Goal: Information Seeking & Learning: Learn about a topic

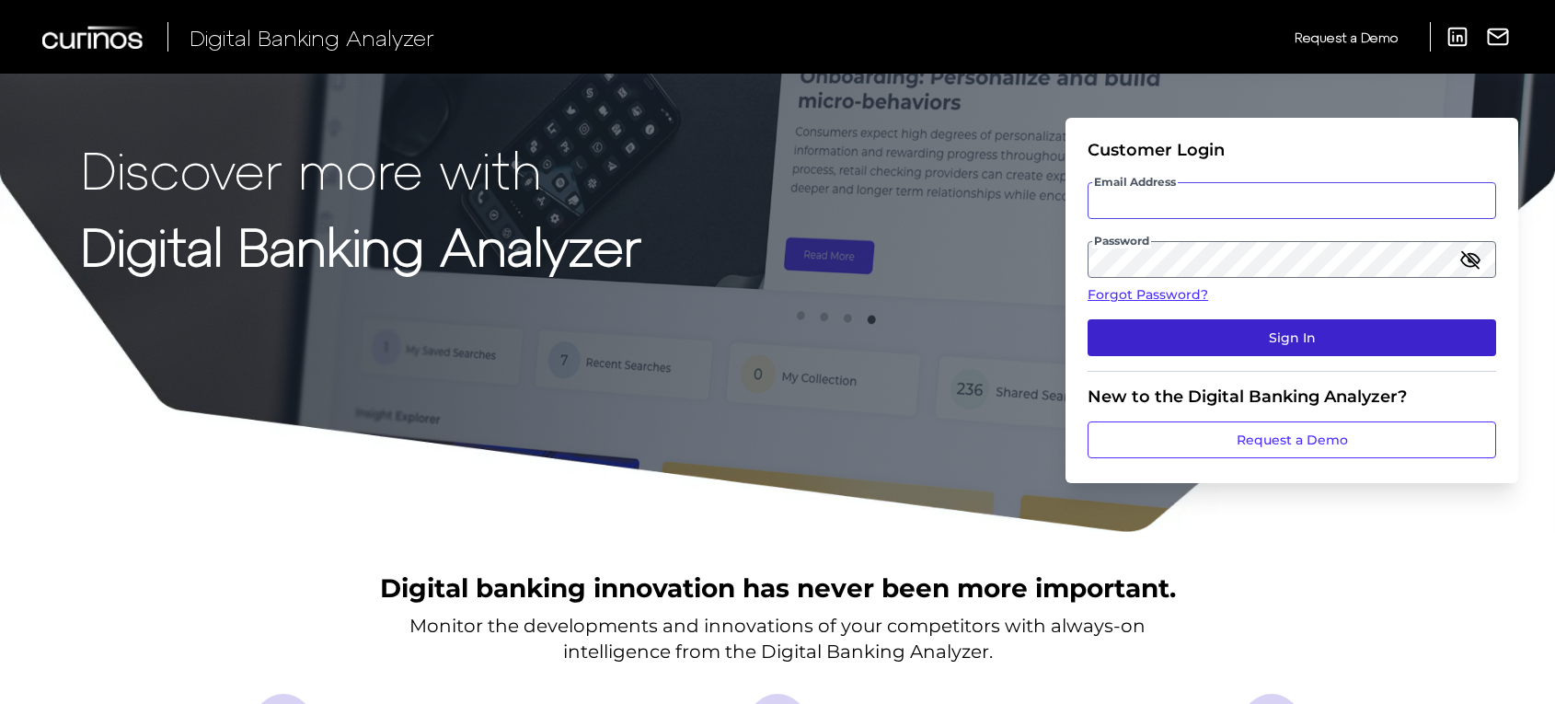
type input "[PERSON_NAME][EMAIL_ADDRESS][PERSON_NAME][DOMAIN_NAME]"
click at [1221, 341] on button "Sign In" at bounding box center [1292, 337] width 409 height 37
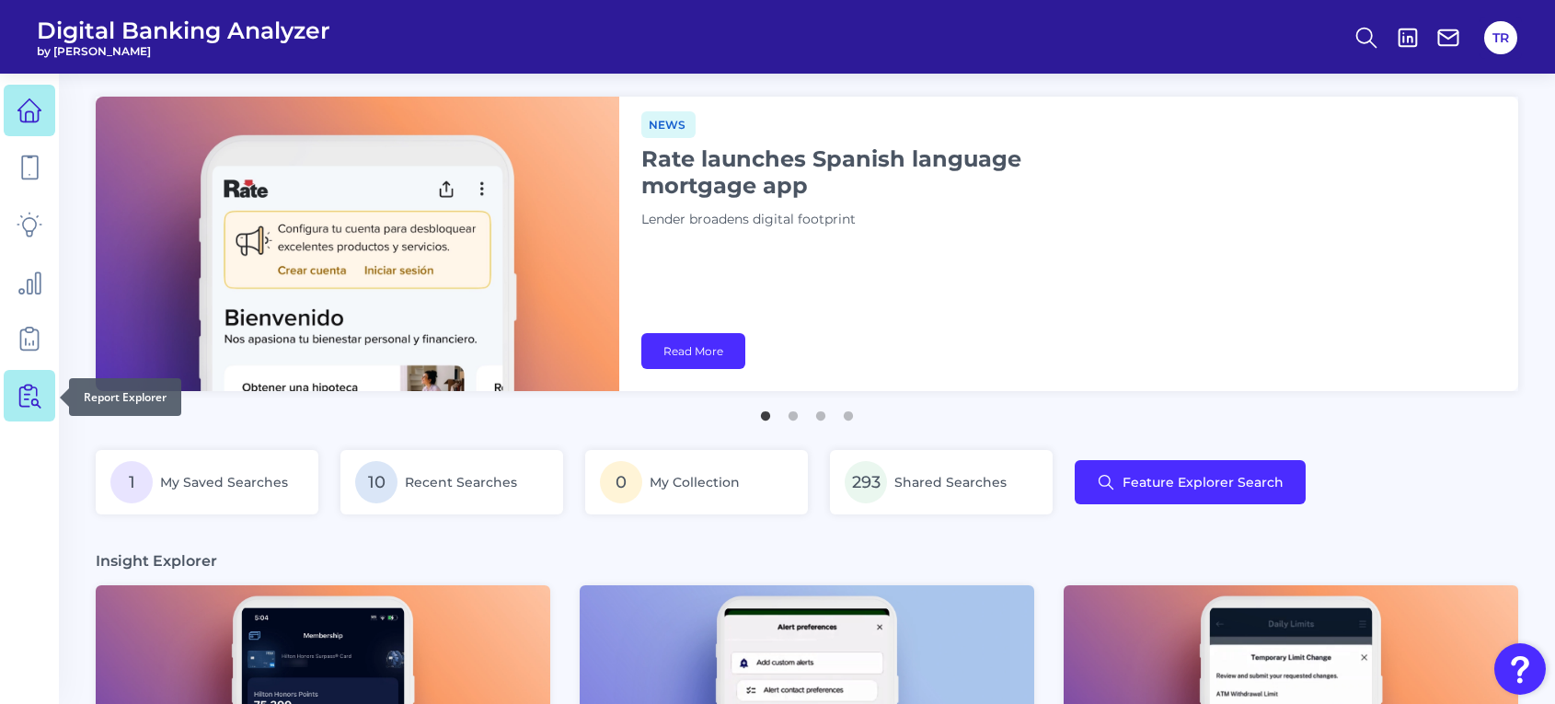
click at [46, 407] on link at bounding box center [30, 396] width 52 height 52
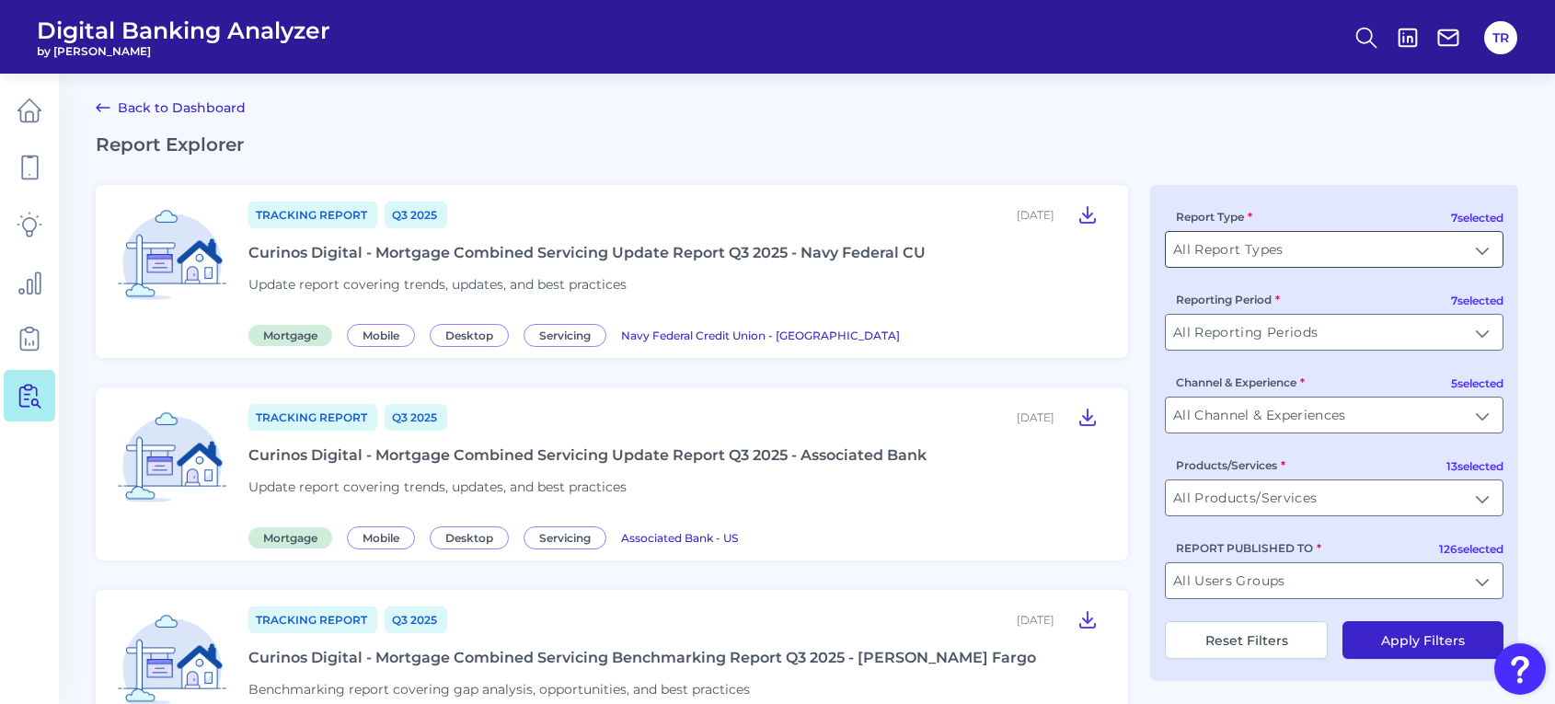
click at [1332, 246] on input "All Report Types" at bounding box center [1334, 249] width 337 height 35
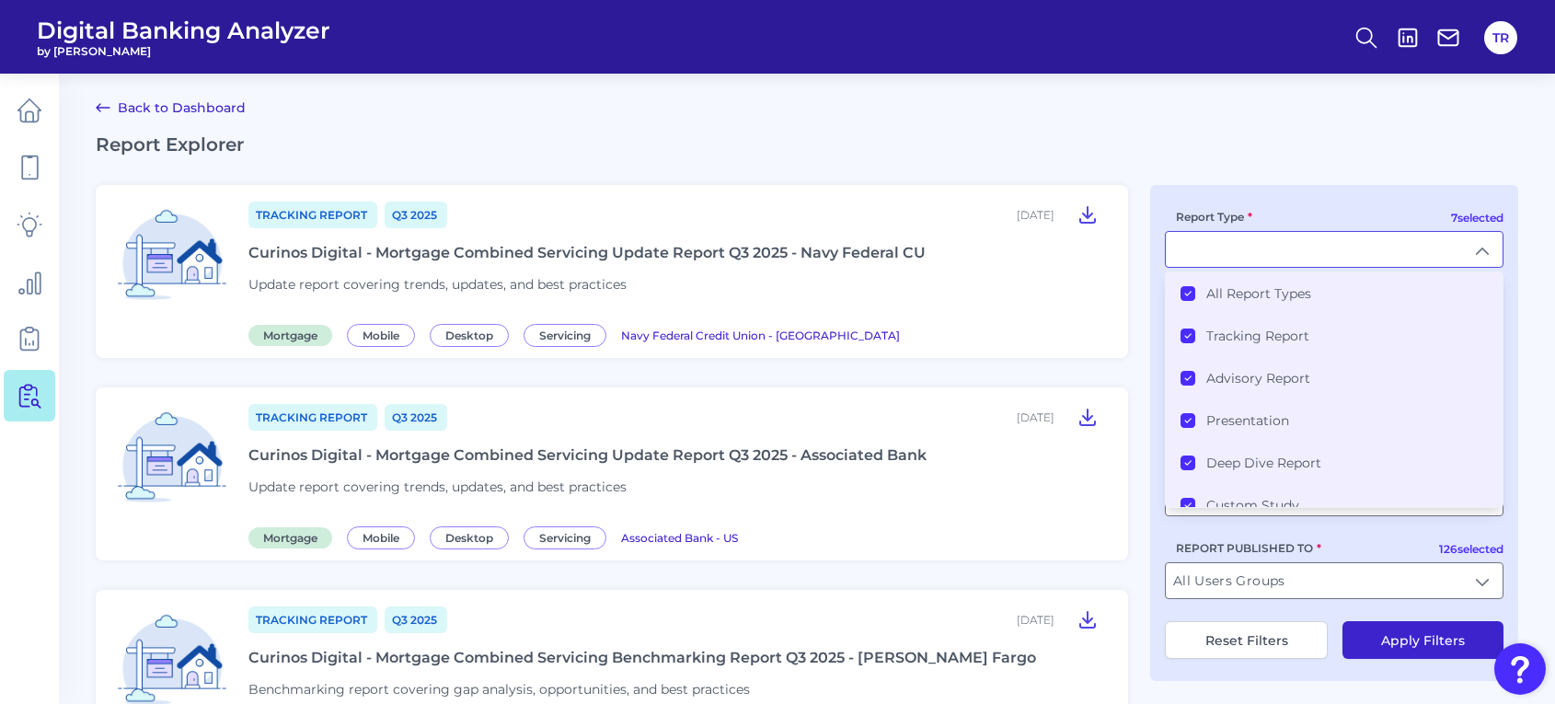
click at [1239, 288] on label "All Report Types" at bounding box center [1259, 293] width 105 height 17
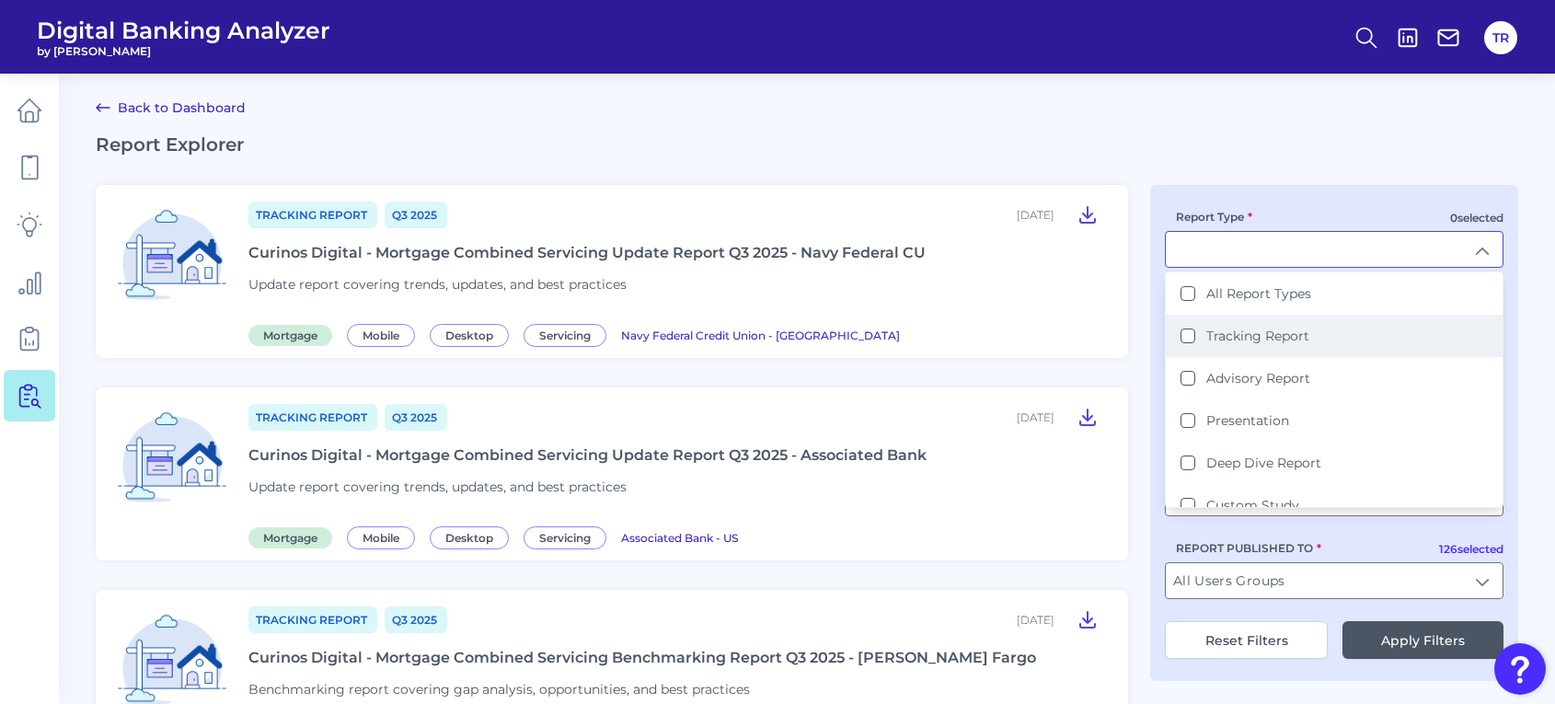
click at [1225, 336] on label "Tracking Report" at bounding box center [1258, 336] width 103 height 17
type input "Tracking Report"
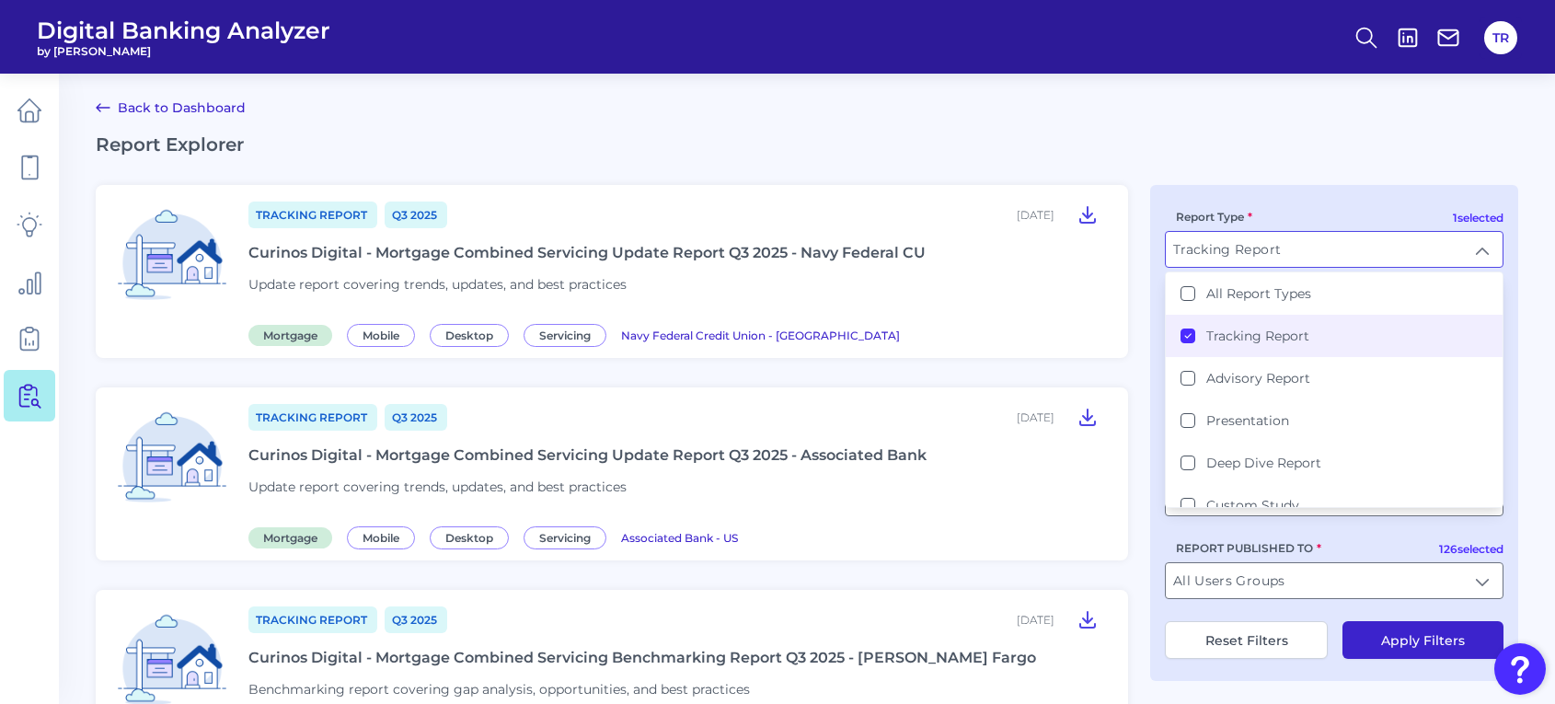
click at [1268, 148] on h2 "Report Explorer" at bounding box center [807, 144] width 1423 height 22
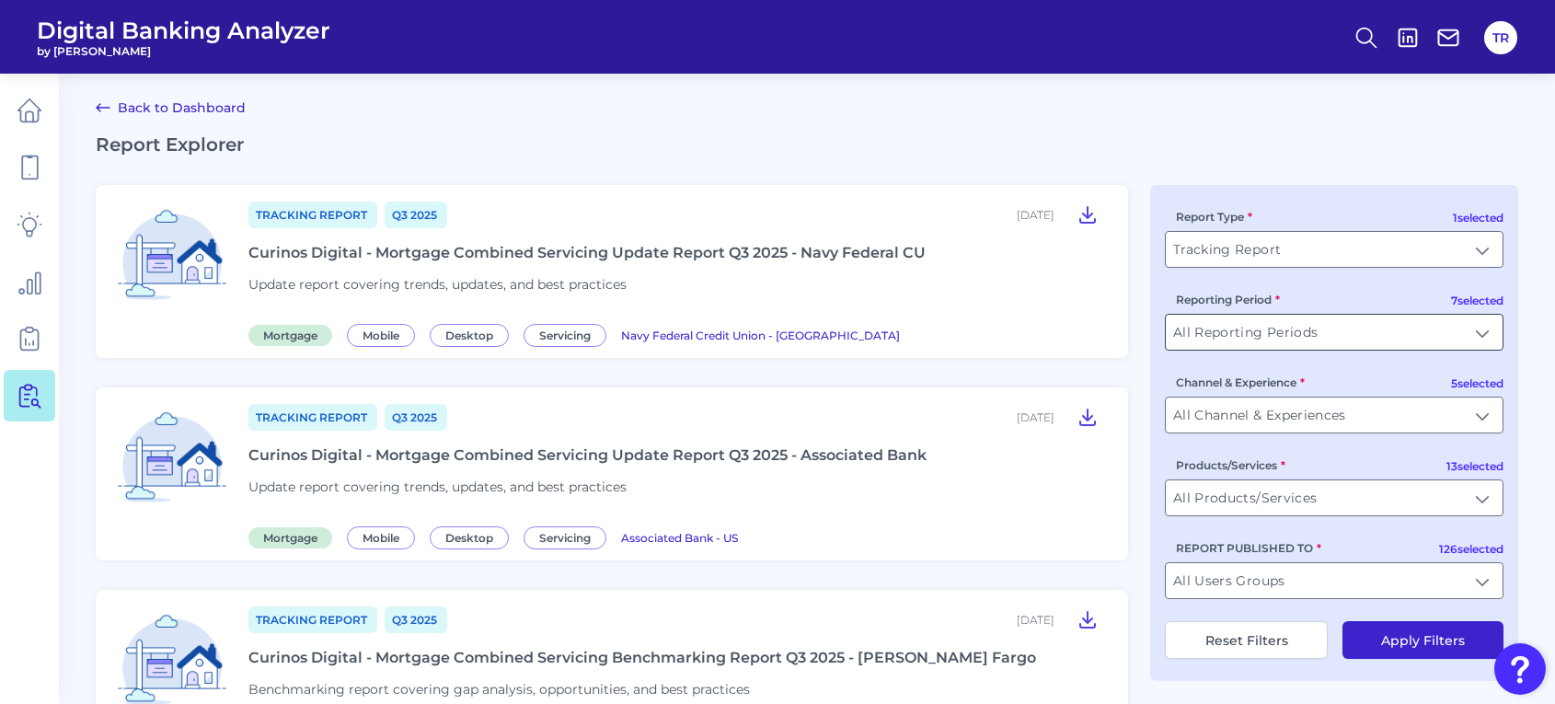
click at [1244, 343] on input "All Reporting Periods" at bounding box center [1334, 332] width 337 height 35
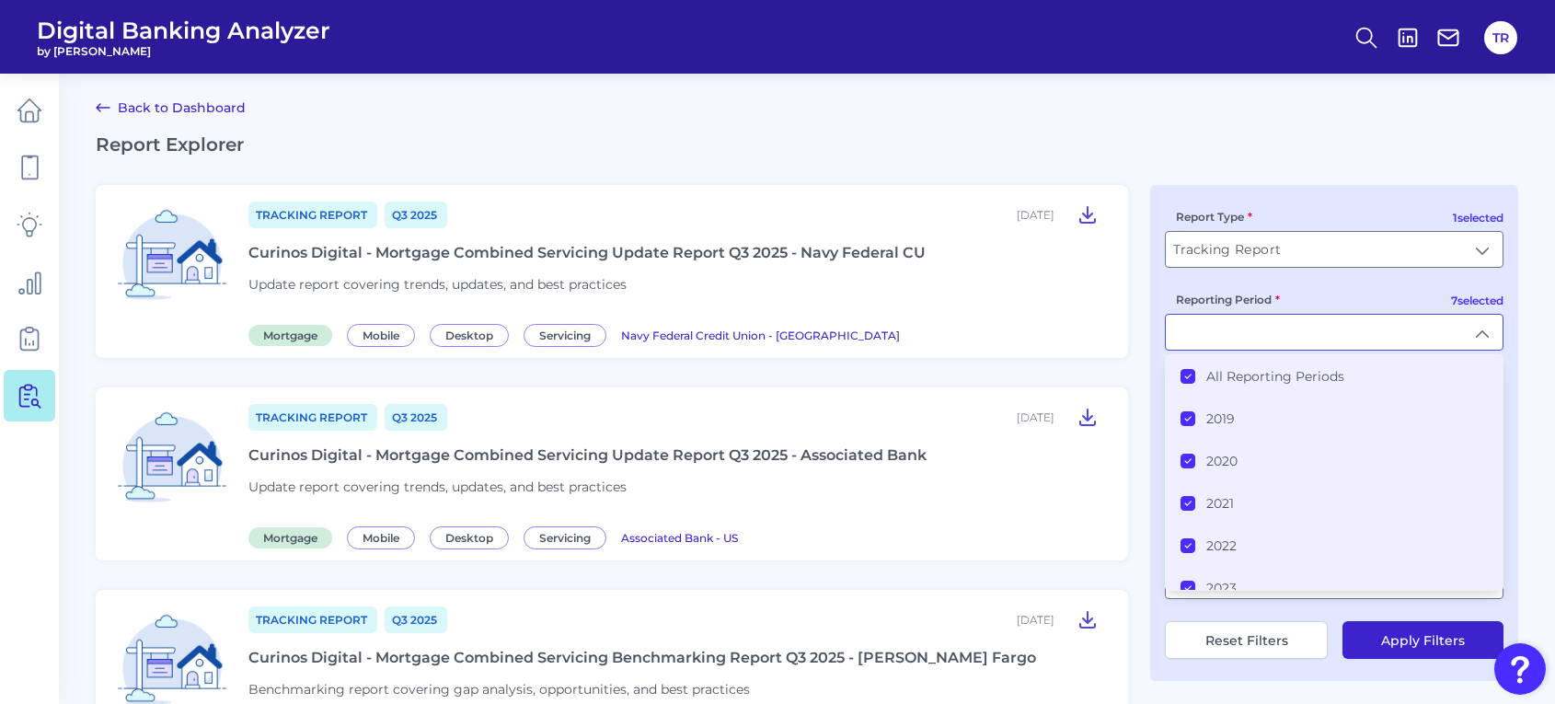
click at [1236, 352] on div "1 selected Report Type Tracking Report Tracking Report 7 selected Reporting Per…" at bounding box center [1334, 433] width 368 height 496
type input "All Reporting Periods"
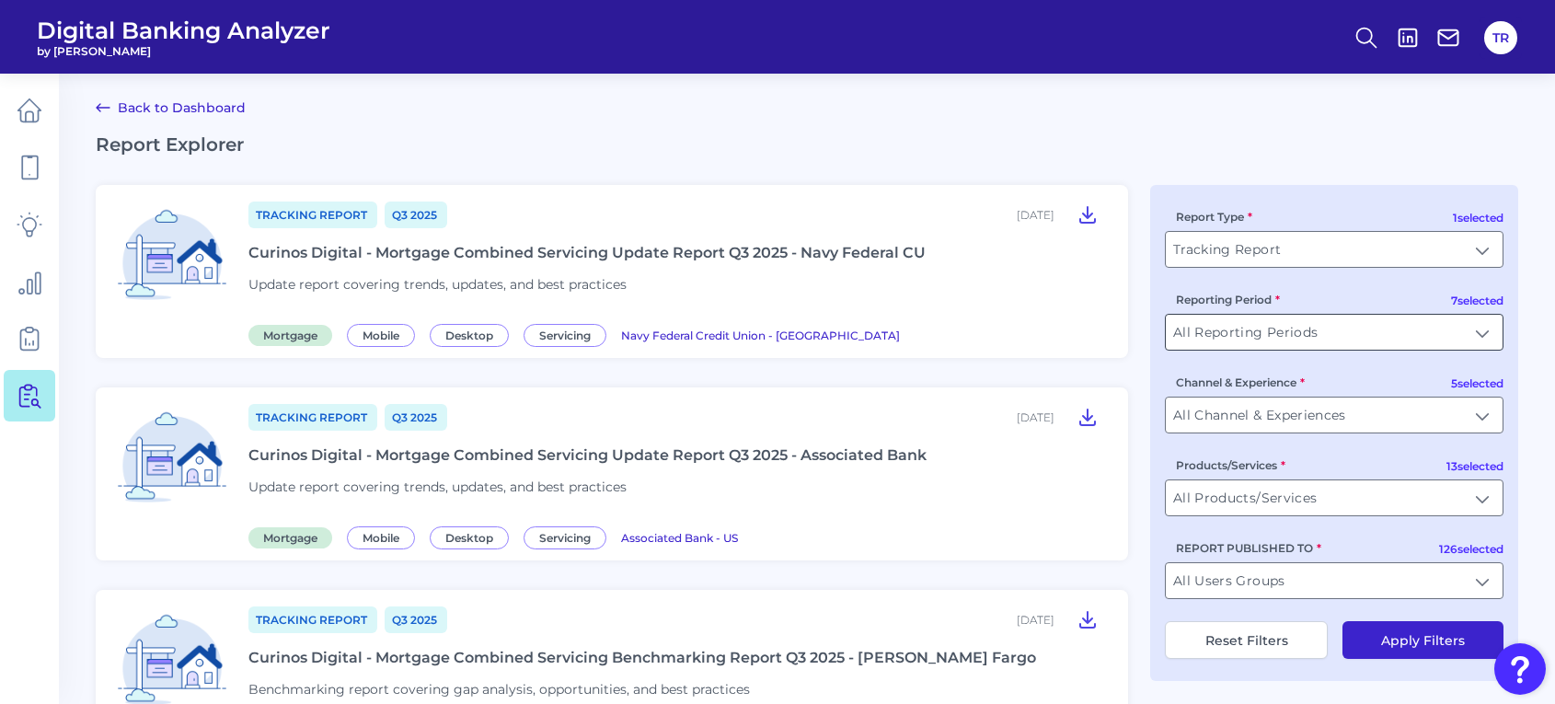
click at [1222, 339] on input "All Reporting Periods" at bounding box center [1334, 332] width 337 height 35
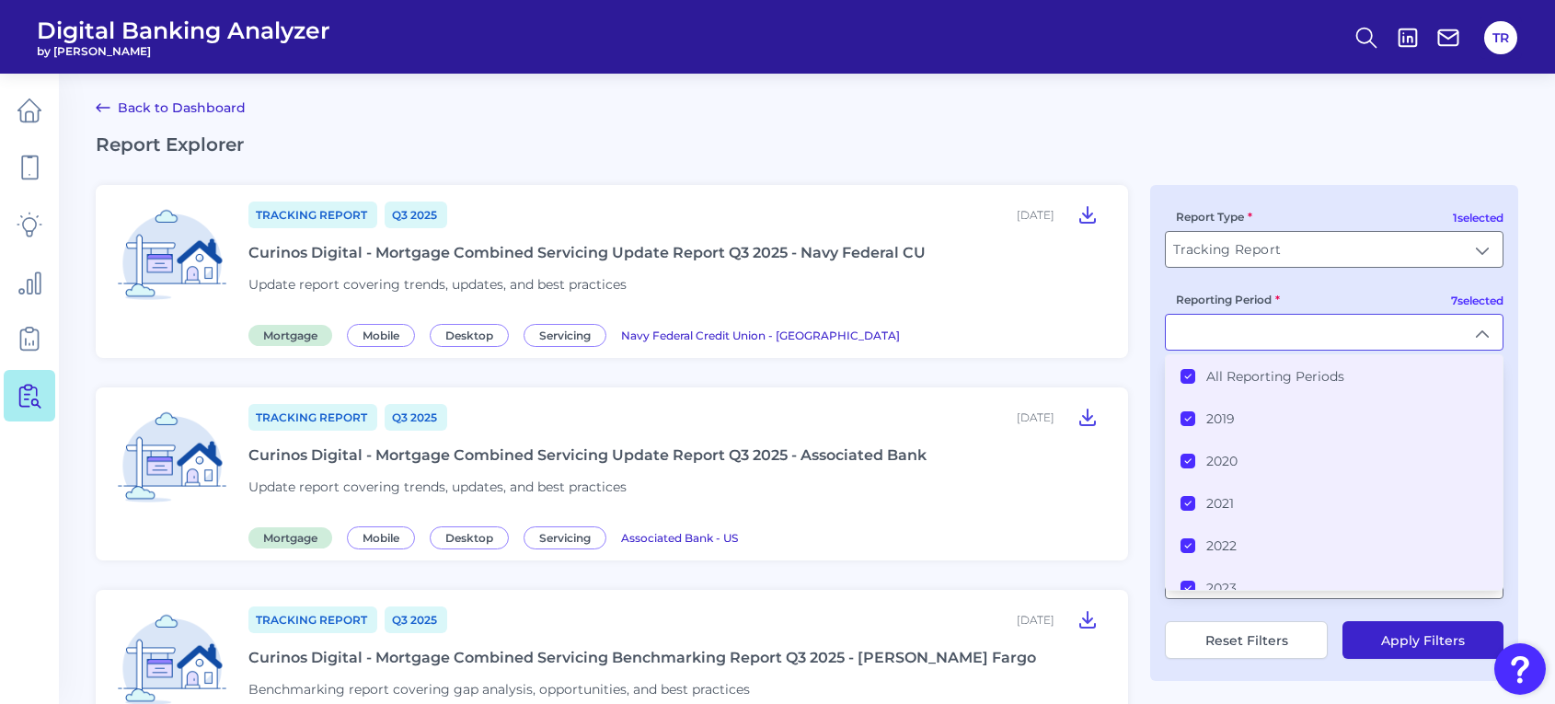
click at [1215, 374] on label "All Reporting Periods" at bounding box center [1276, 376] width 138 height 17
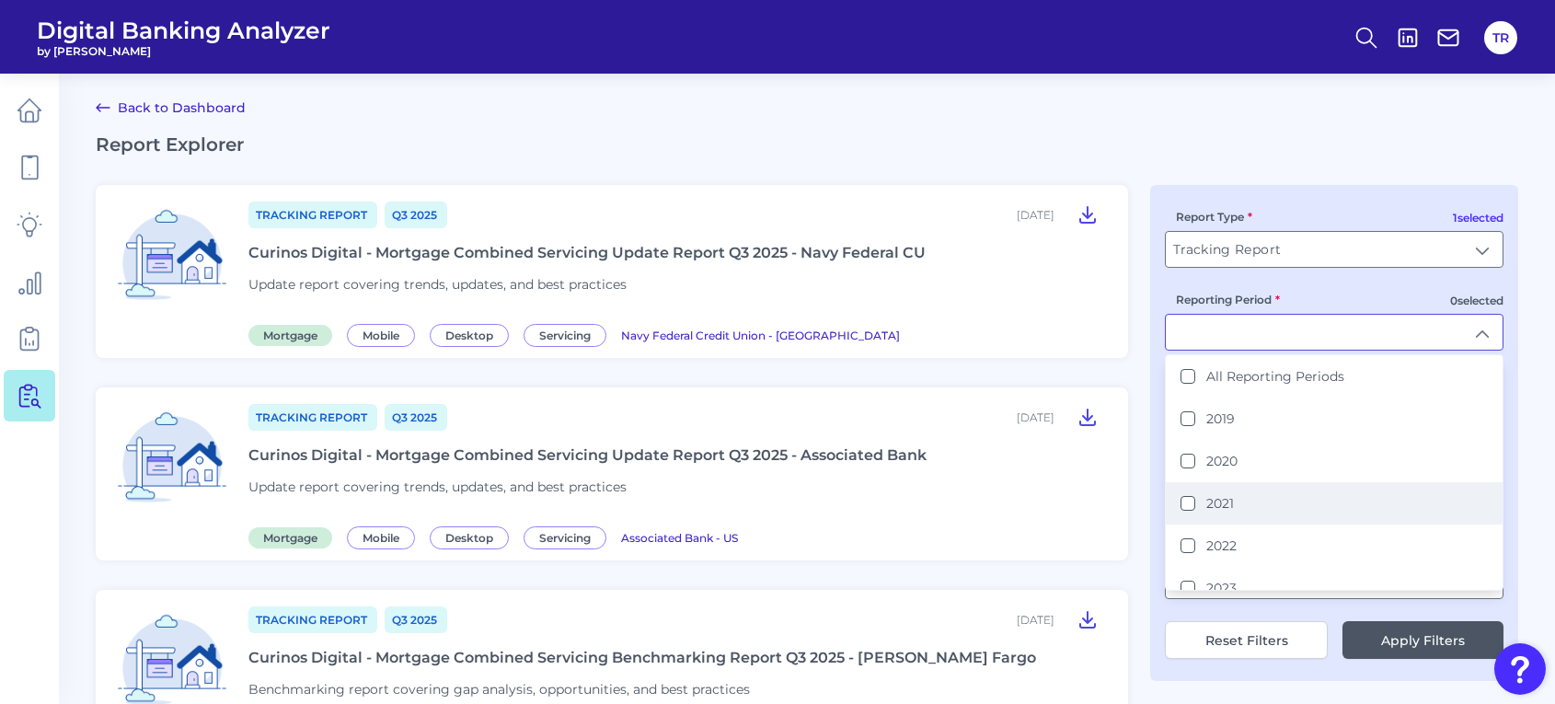
scroll to position [99, 0]
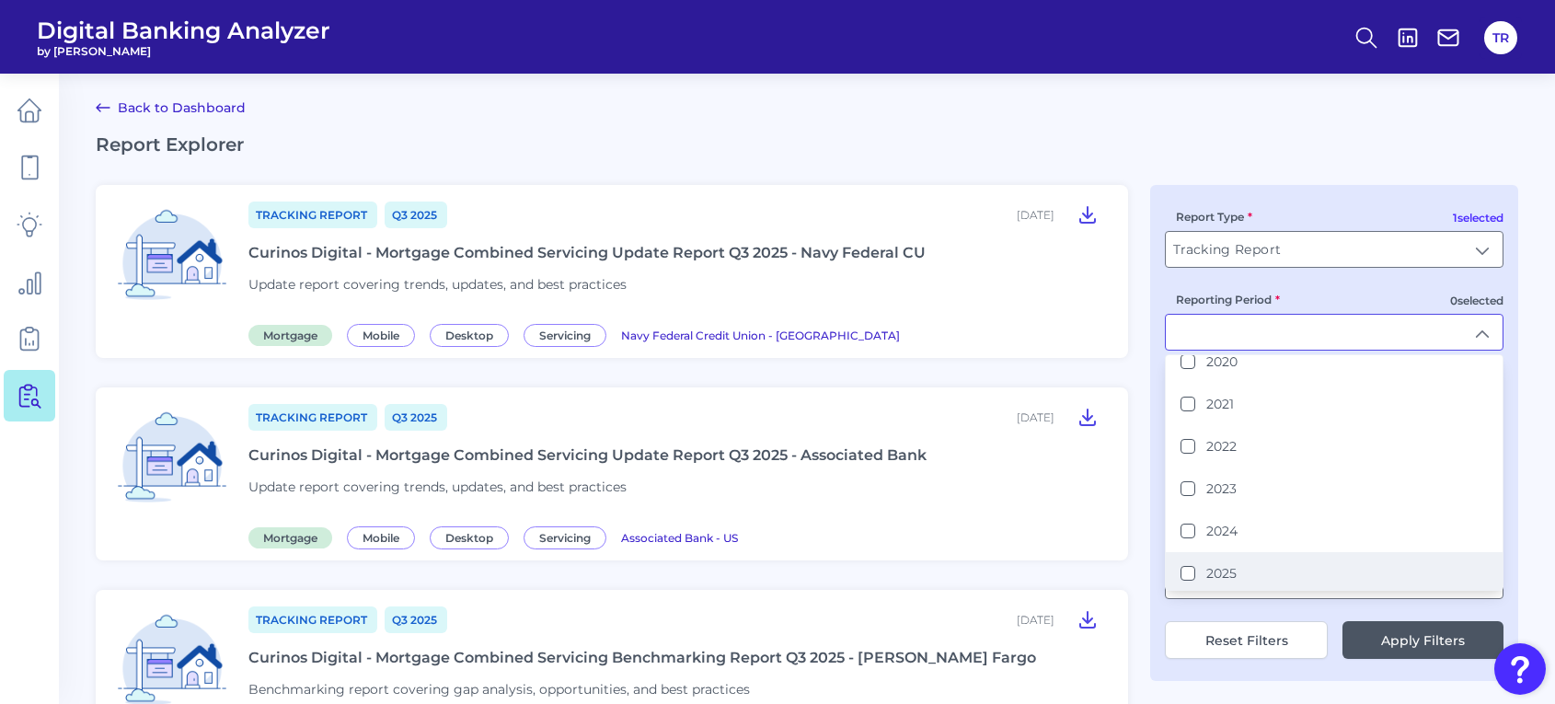
click at [1216, 565] on label "2025" at bounding box center [1222, 573] width 30 height 17
type input "2025"
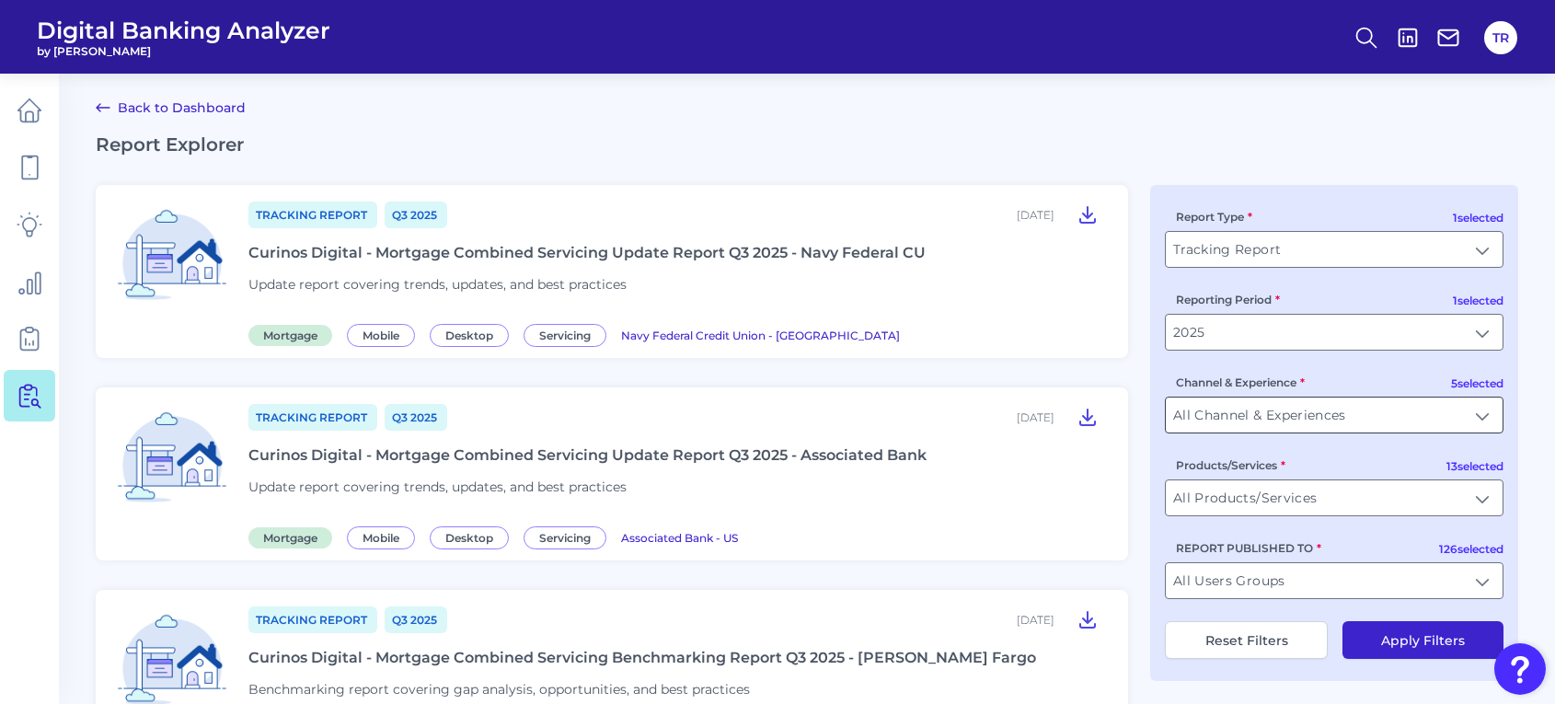
click at [1254, 426] on input "All Channel & Experiences" at bounding box center [1334, 415] width 337 height 35
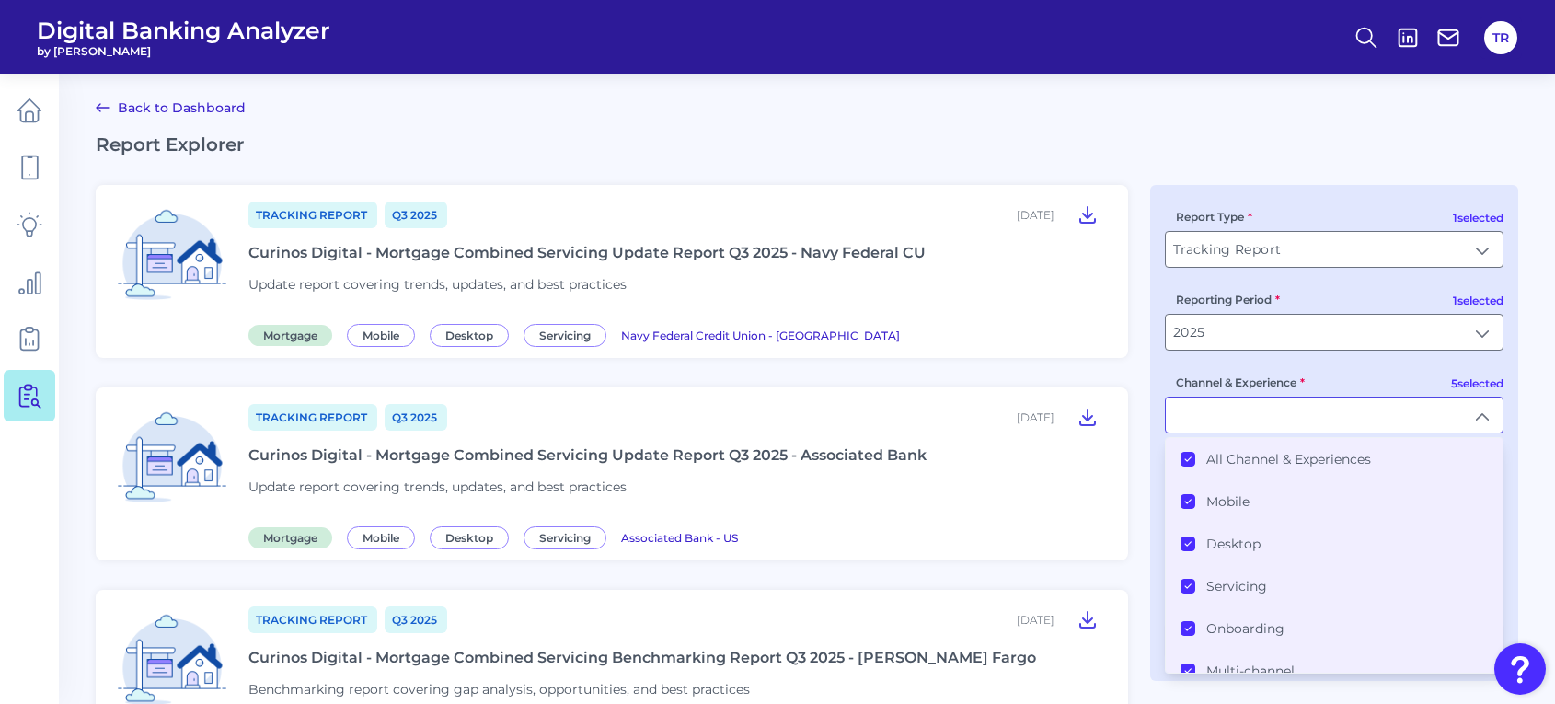
click at [1210, 458] on label "All Channel & Experiences" at bounding box center [1289, 459] width 165 height 17
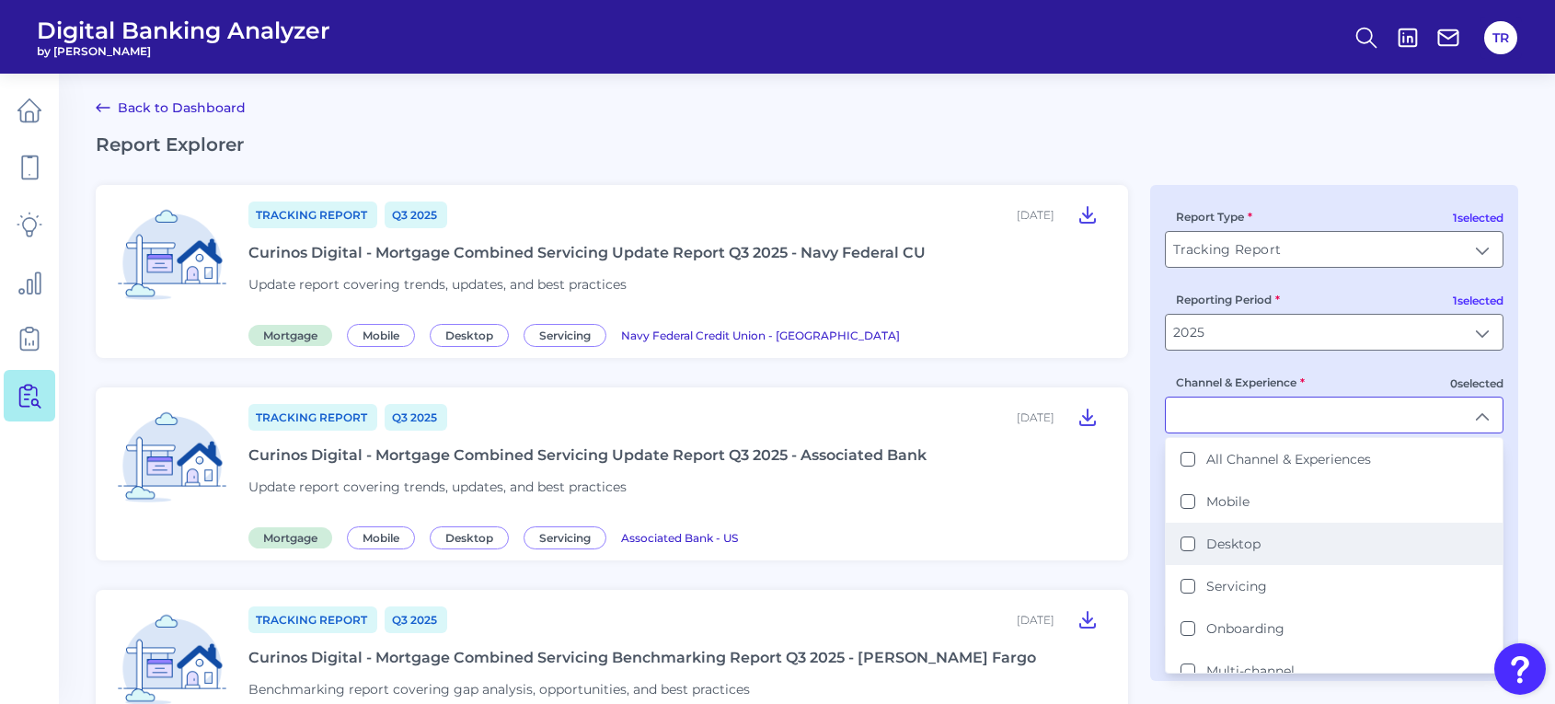
click at [1218, 544] on label "Desktop" at bounding box center [1234, 544] width 54 height 17
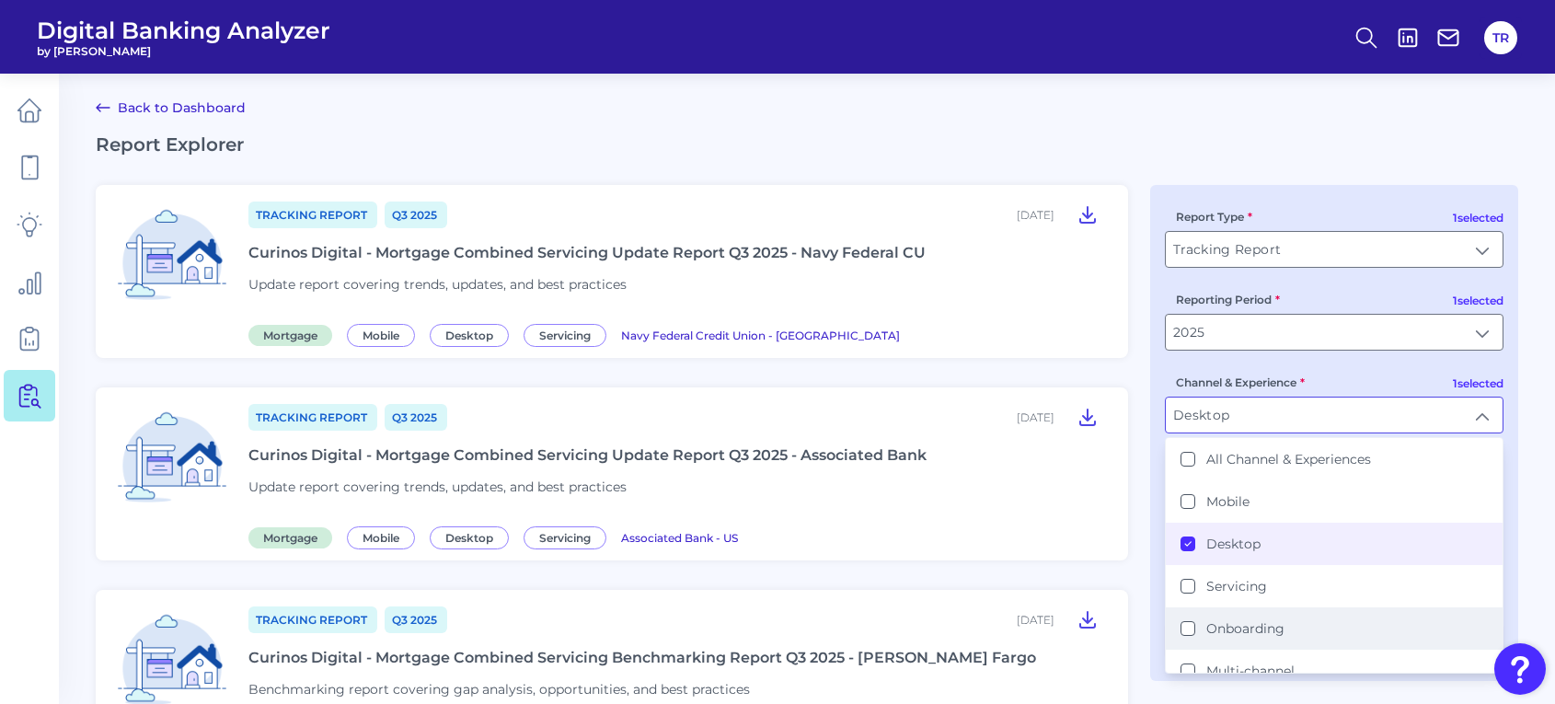
click at [1207, 627] on label "Onboarding" at bounding box center [1246, 628] width 78 height 17
type input "Desktop, Onboarding"
click at [1277, 138] on h2 "Report Explorer" at bounding box center [807, 144] width 1423 height 22
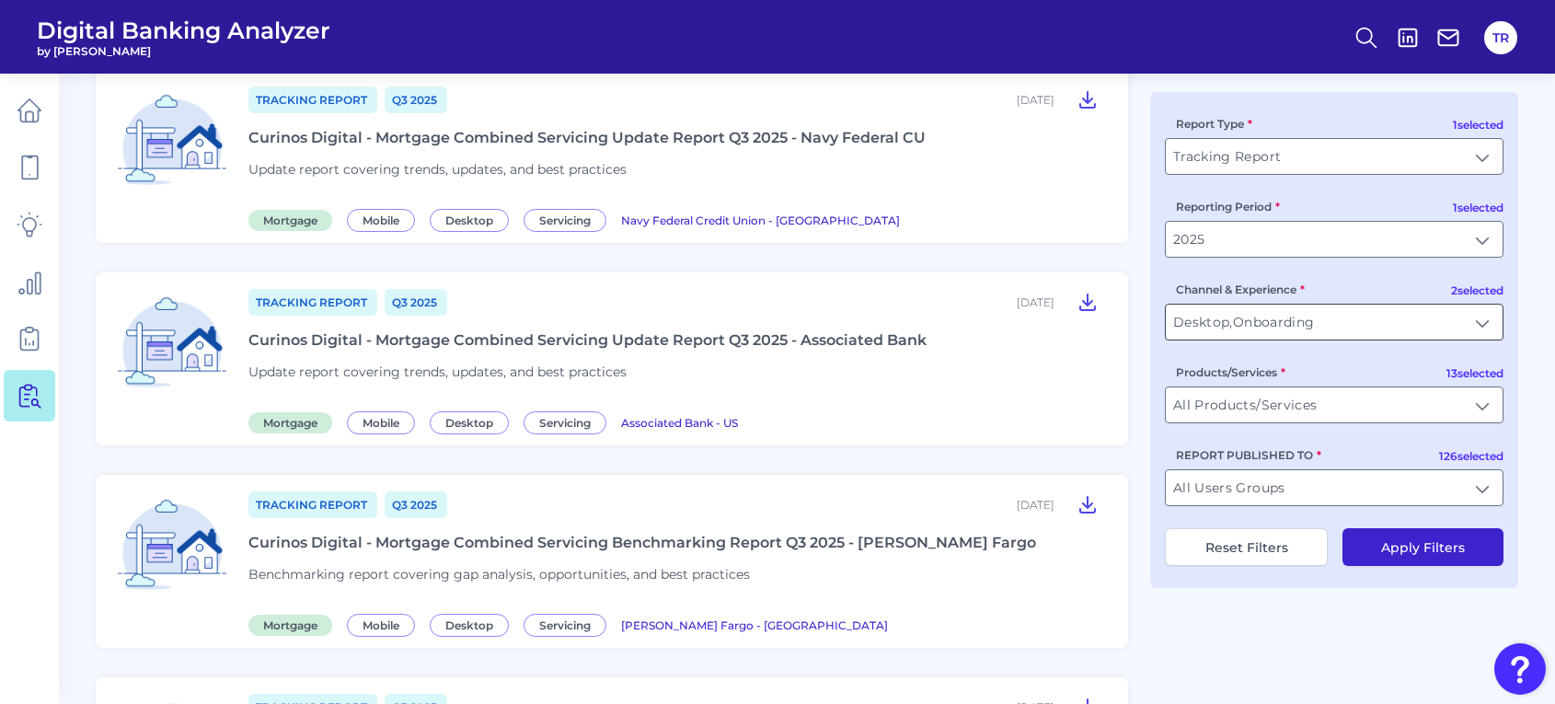
scroll to position [230, 0]
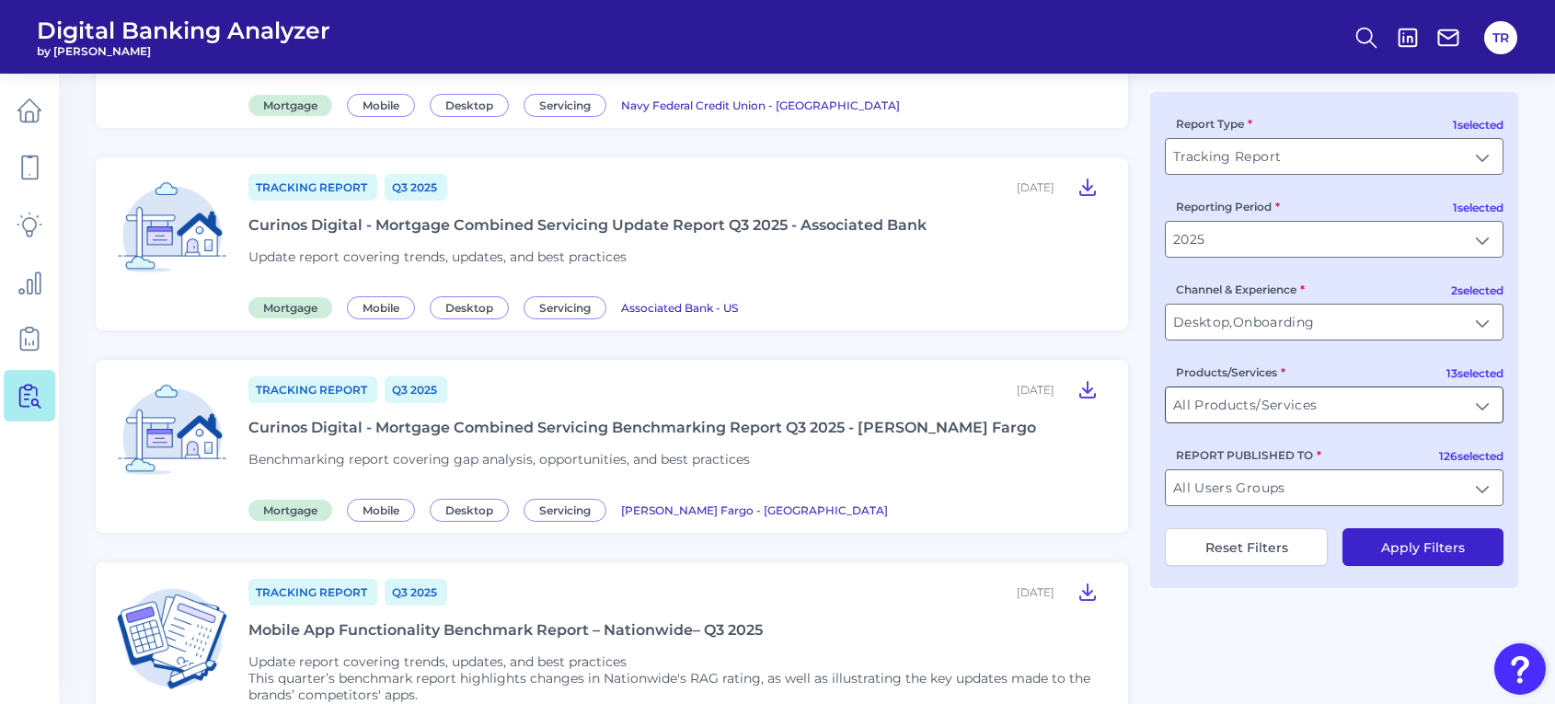
click at [1243, 422] on input "All Products/Services" at bounding box center [1334, 404] width 337 height 35
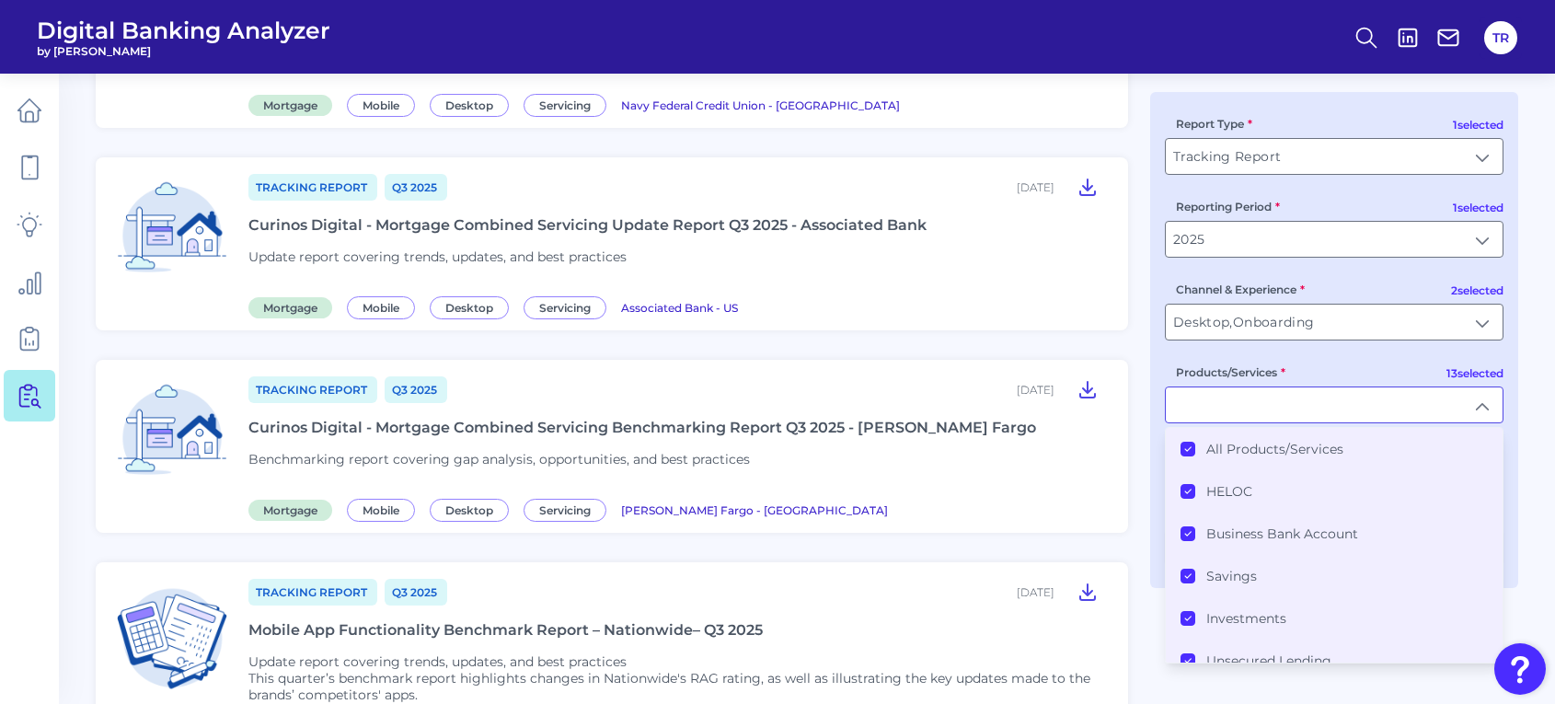
click at [1215, 457] on label "All Products/Services" at bounding box center [1275, 449] width 137 height 17
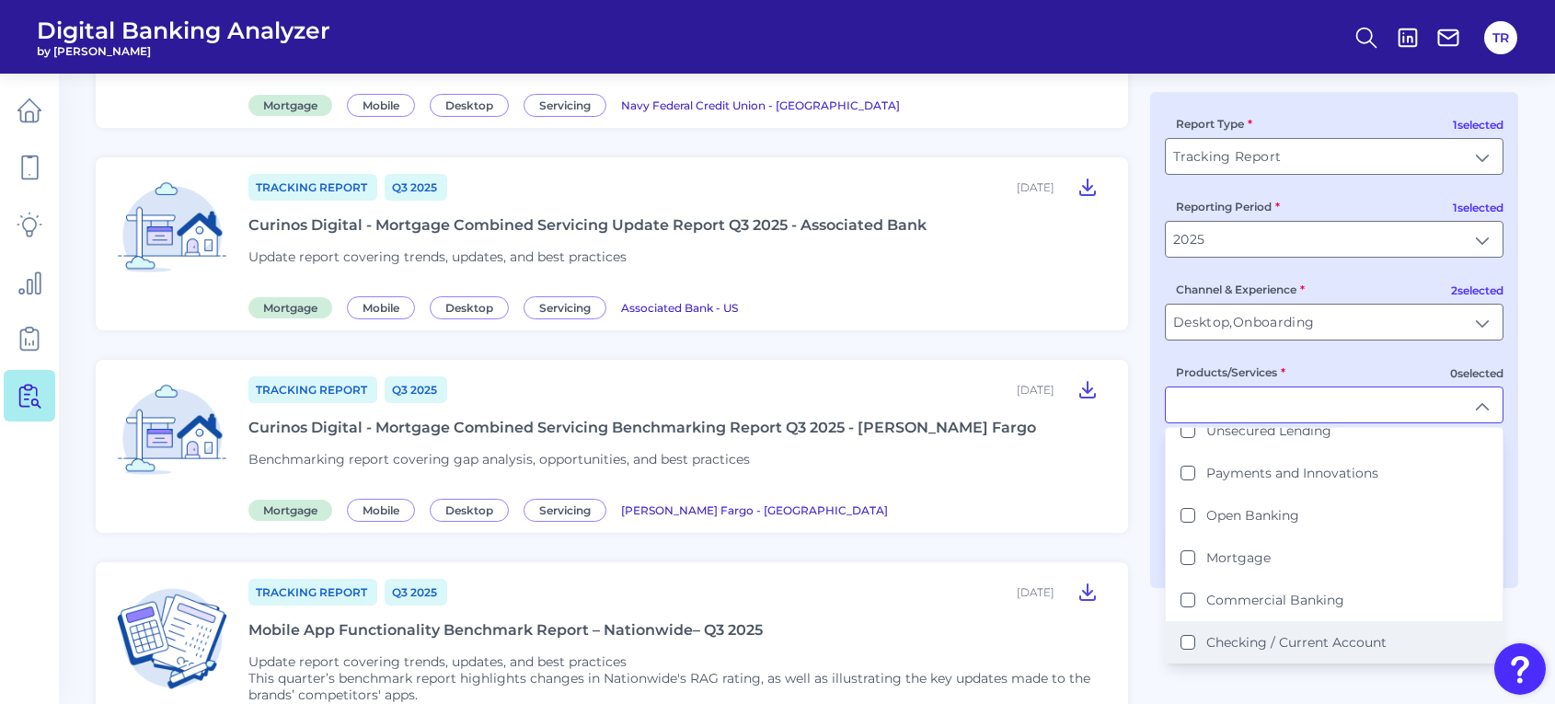
click at [1244, 636] on label "Checking / Current Account" at bounding box center [1297, 642] width 180 height 17
type input "Checking / Current Account"
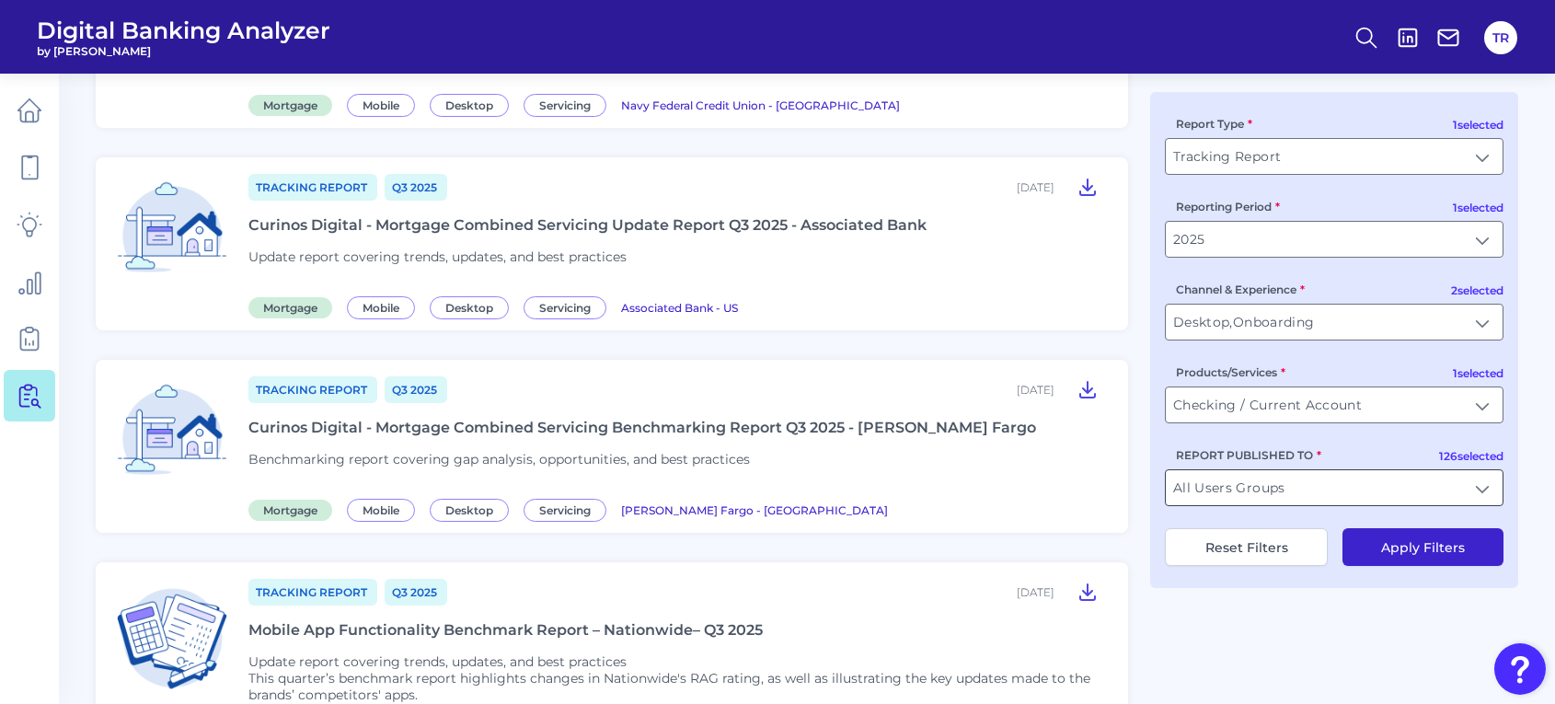
click at [1257, 497] on input "All Users Groups" at bounding box center [1334, 487] width 337 height 35
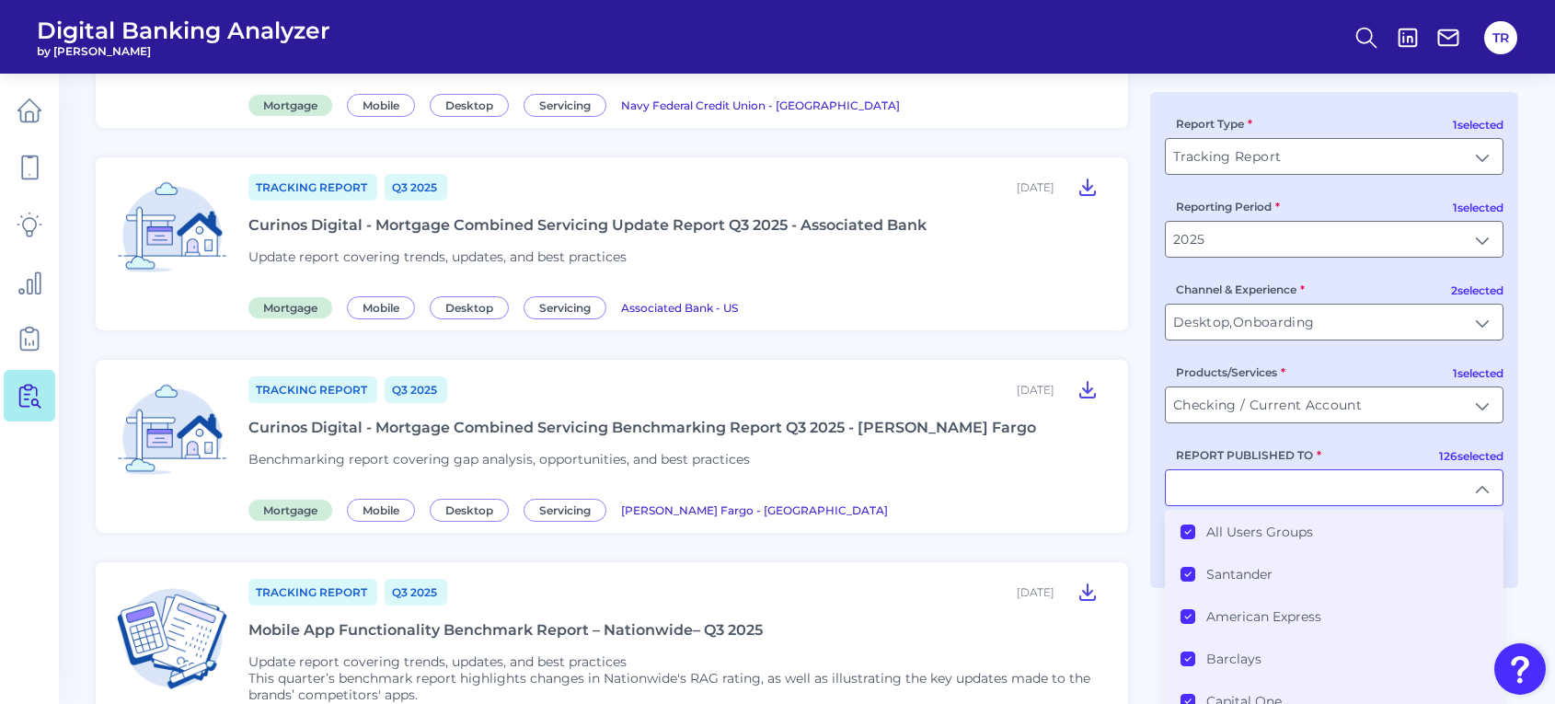
click at [1217, 526] on label "All Users Groups" at bounding box center [1260, 532] width 107 height 17
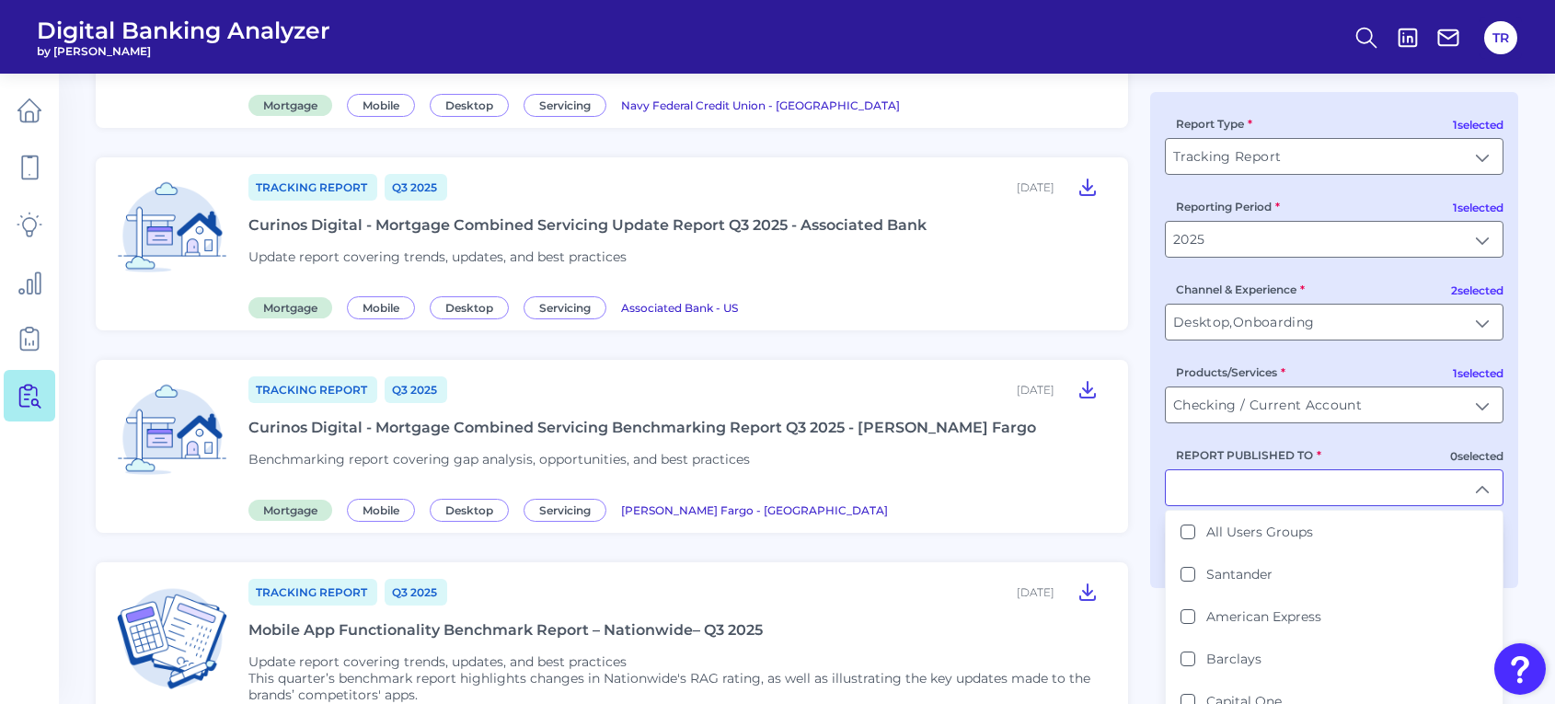
click at [1212, 480] on input "REPORT PUBLISHED TO" at bounding box center [1334, 487] width 337 height 35
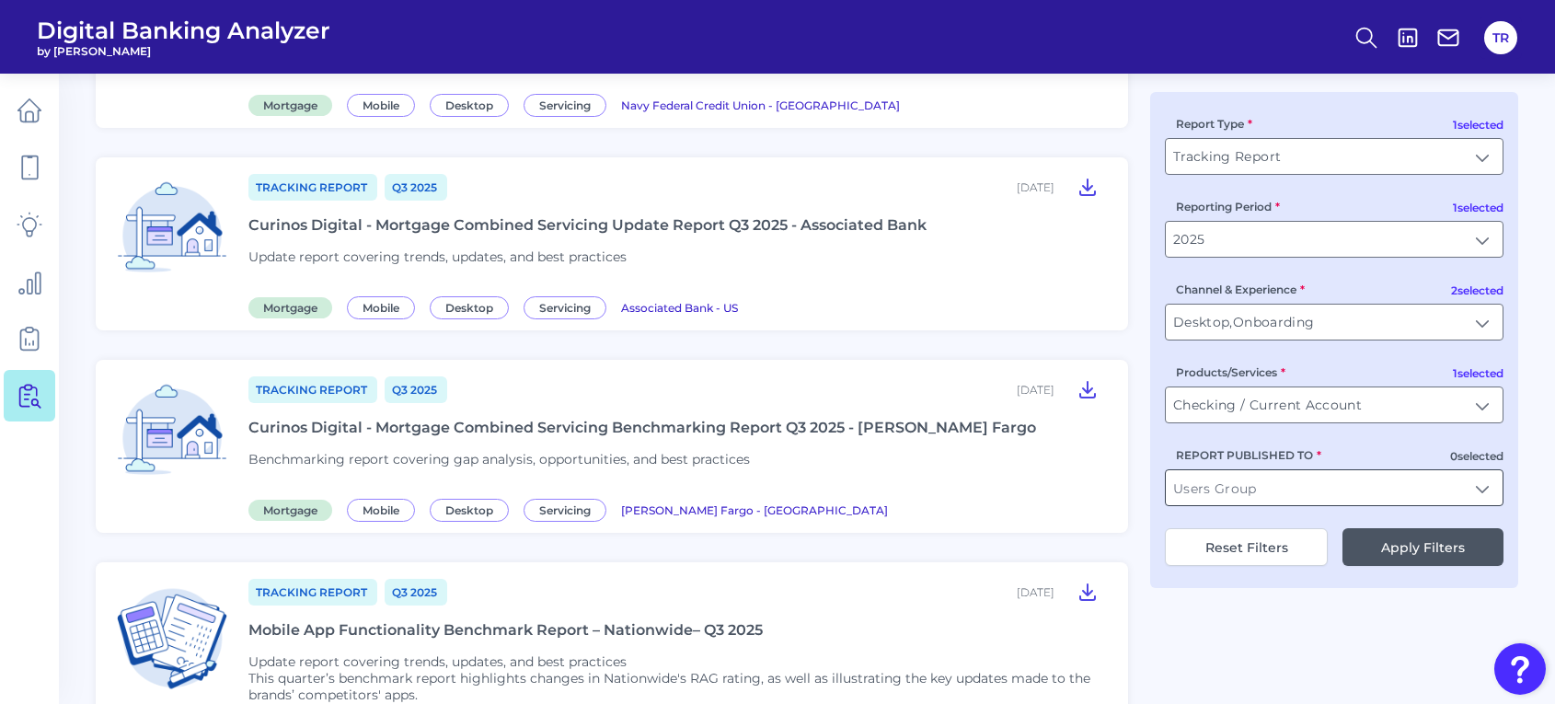
click at [1212, 483] on input "REPORT PUBLISHED TO" at bounding box center [1334, 487] width 337 height 35
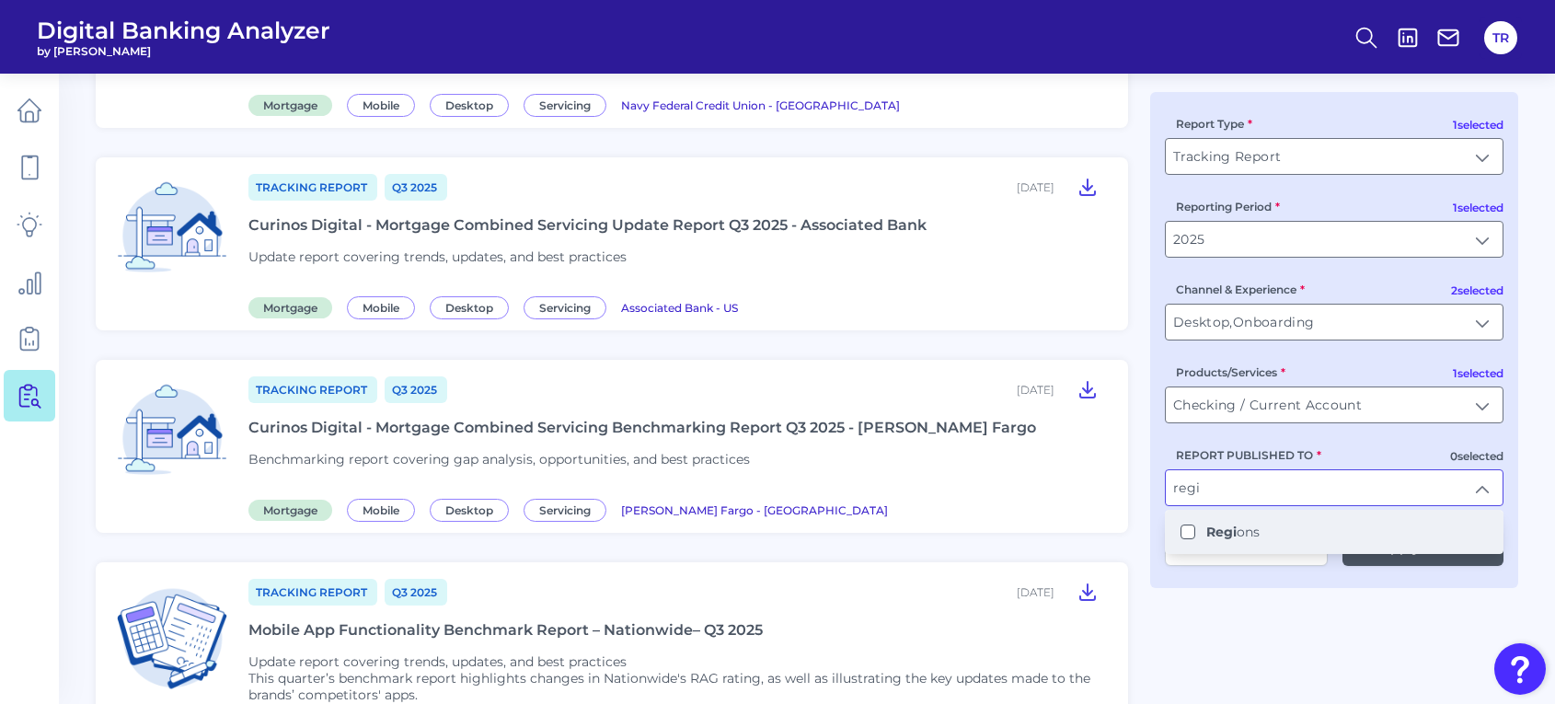
click at [1216, 540] on b "Regi" at bounding box center [1222, 532] width 30 height 17
type input "Regions"
click at [1238, 493] on input "Regions" at bounding box center [1334, 487] width 337 height 35
click at [1220, 540] on b "PNC" at bounding box center [1221, 532] width 29 height 17
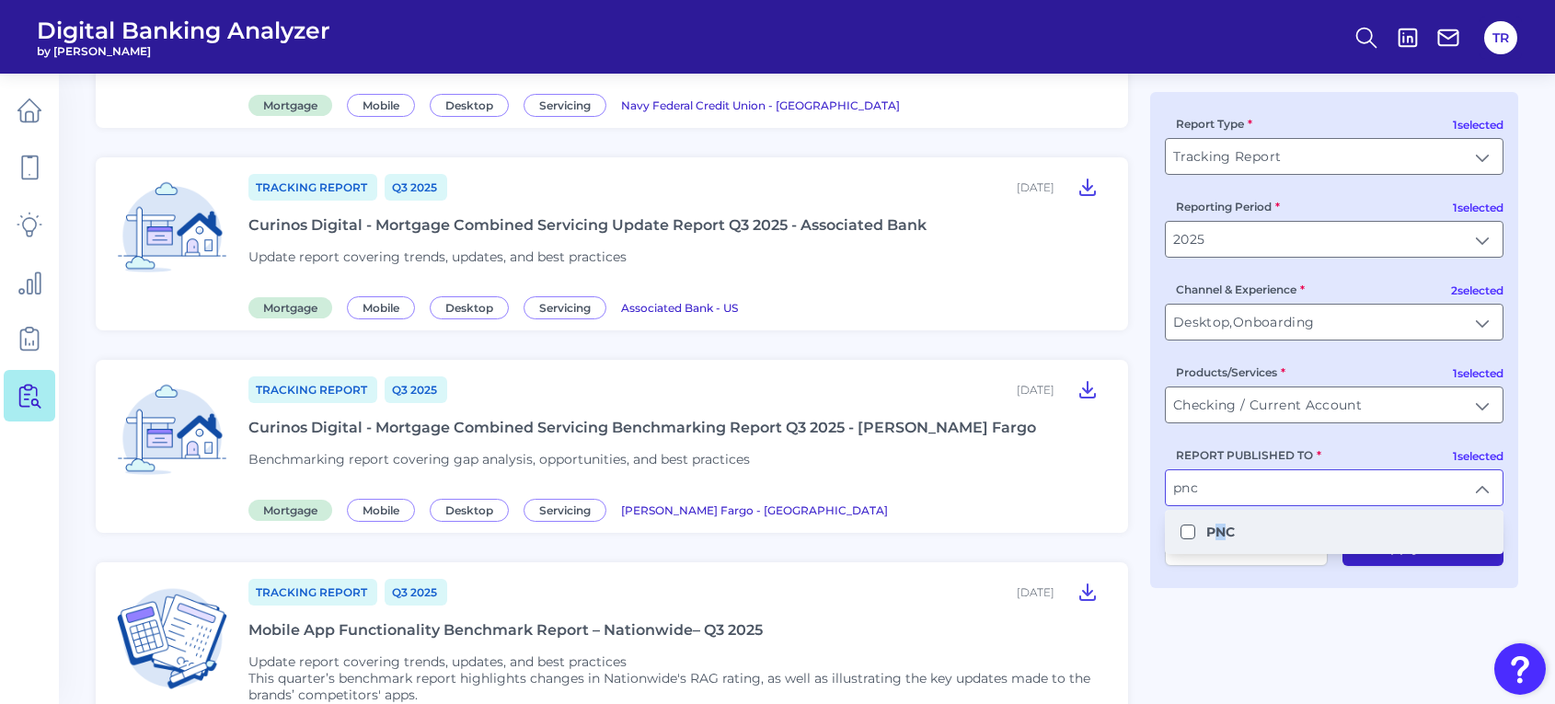
type input "PNC, Regions"
drag, startPoint x: 1220, startPoint y: 540, endPoint x: 1187, endPoint y: 486, distance: 63.6
click at [1176, 485] on input "PNC, Regions" at bounding box center [1334, 487] width 337 height 35
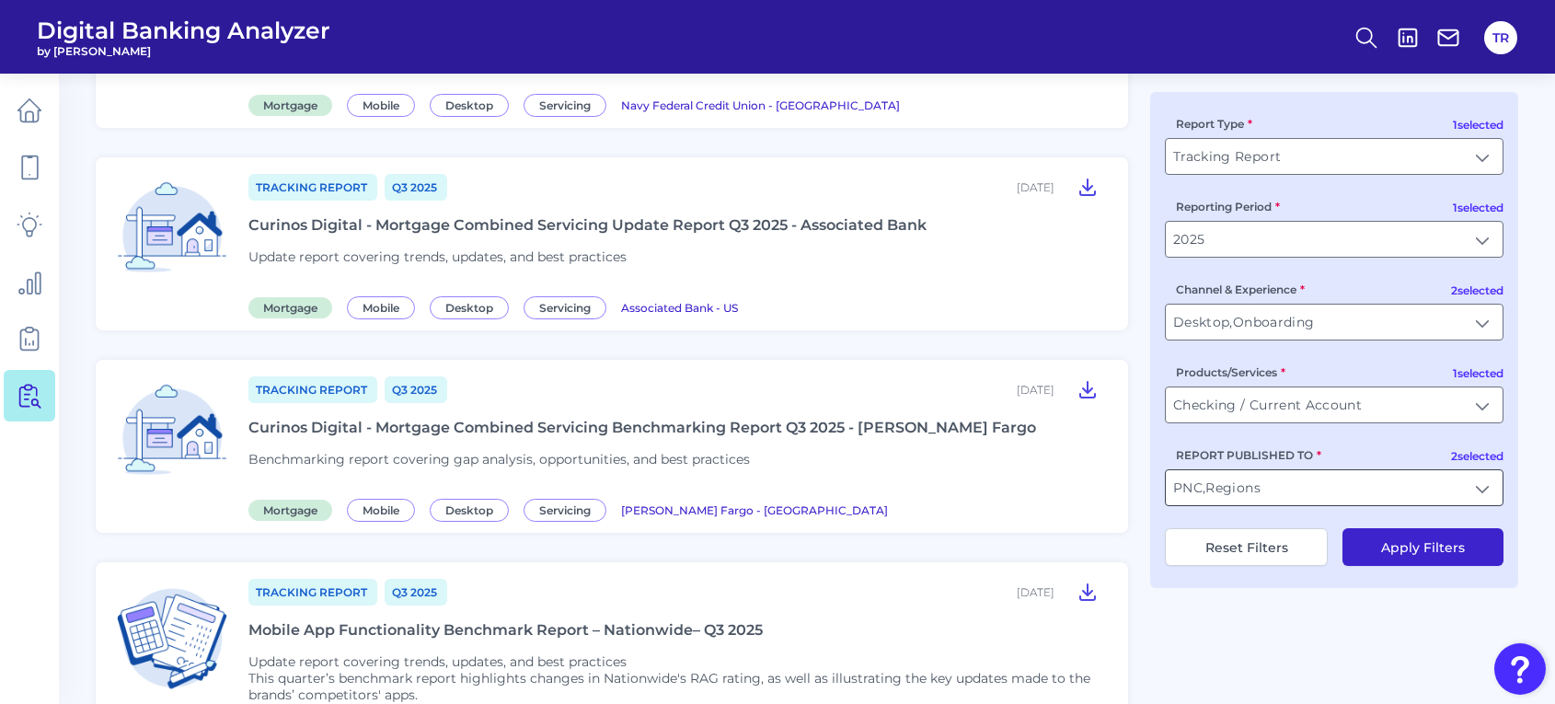
click at [1190, 490] on input "PNC, Regions" at bounding box center [1334, 487] width 337 height 35
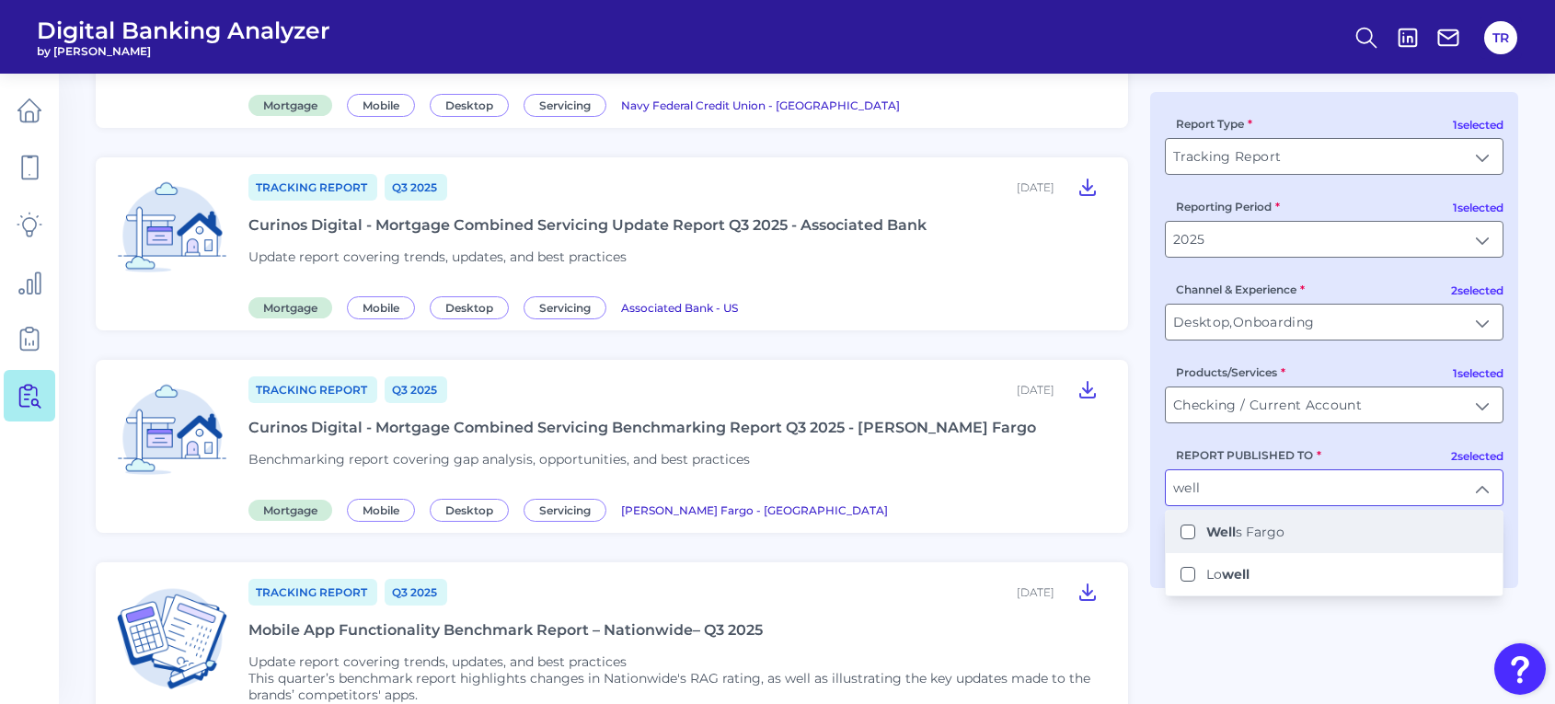
click at [1213, 529] on b "Well" at bounding box center [1221, 532] width 29 height 17
type input "PNC, [PERSON_NAME] Fargo, Regions"
click at [1221, 491] on input "PNC, [PERSON_NAME] Fargo, Regions" at bounding box center [1334, 487] width 337 height 35
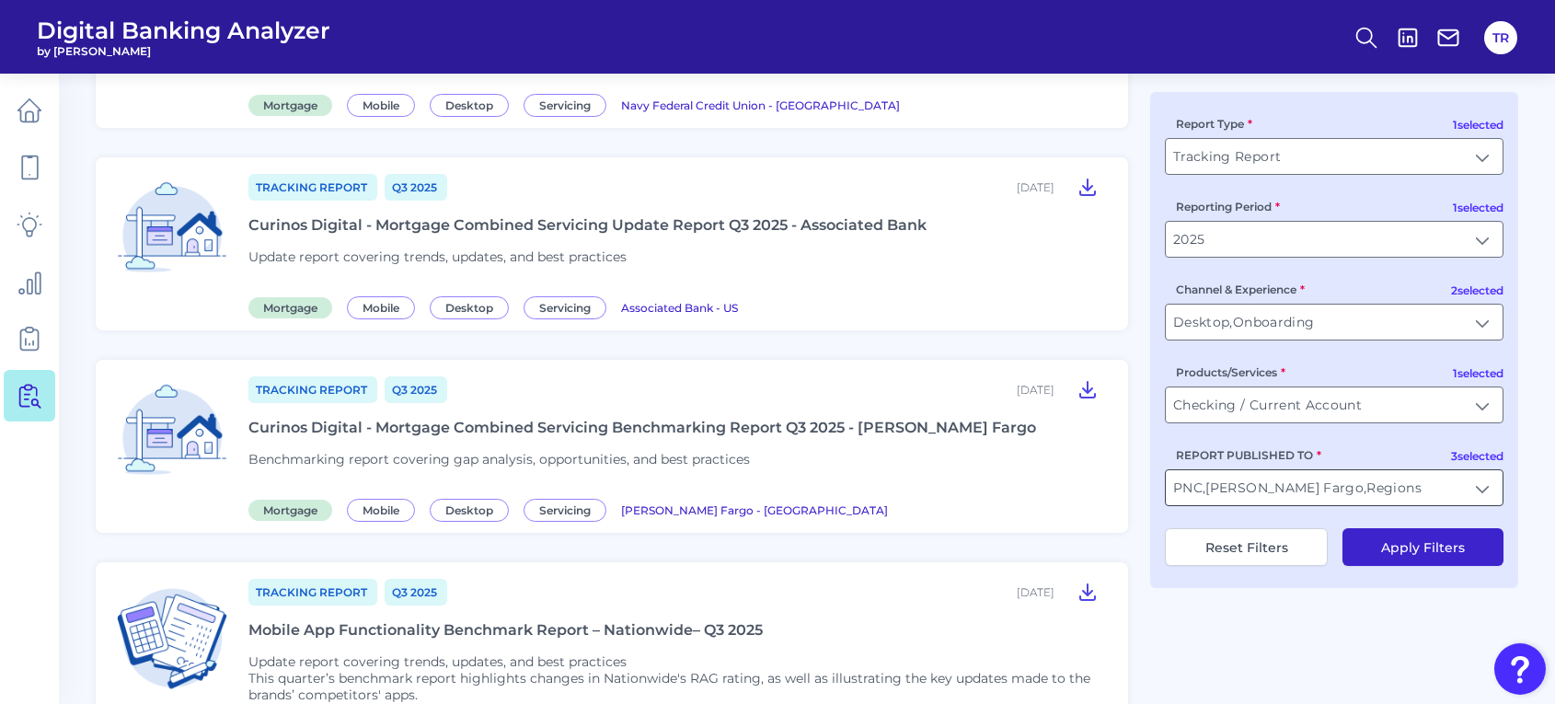
click at [1221, 489] on input "PNC, [PERSON_NAME] Fargo, Regions" at bounding box center [1334, 487] width 337 height 35
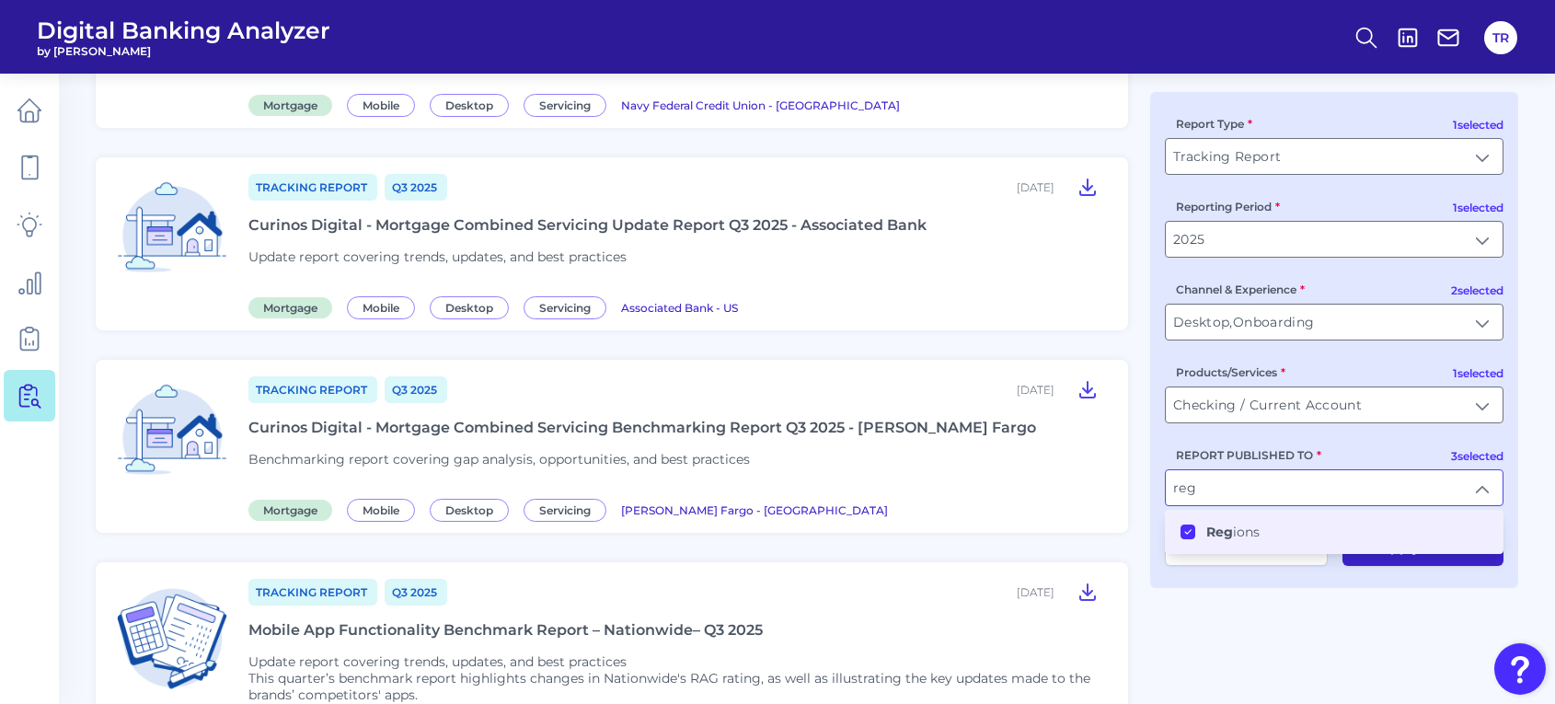
click at [1234, 526] on label "Reg ions" at bounding box center [1233, 532] width 53 height 17
type input "PNC, [PERSON_NAME] Fargo"
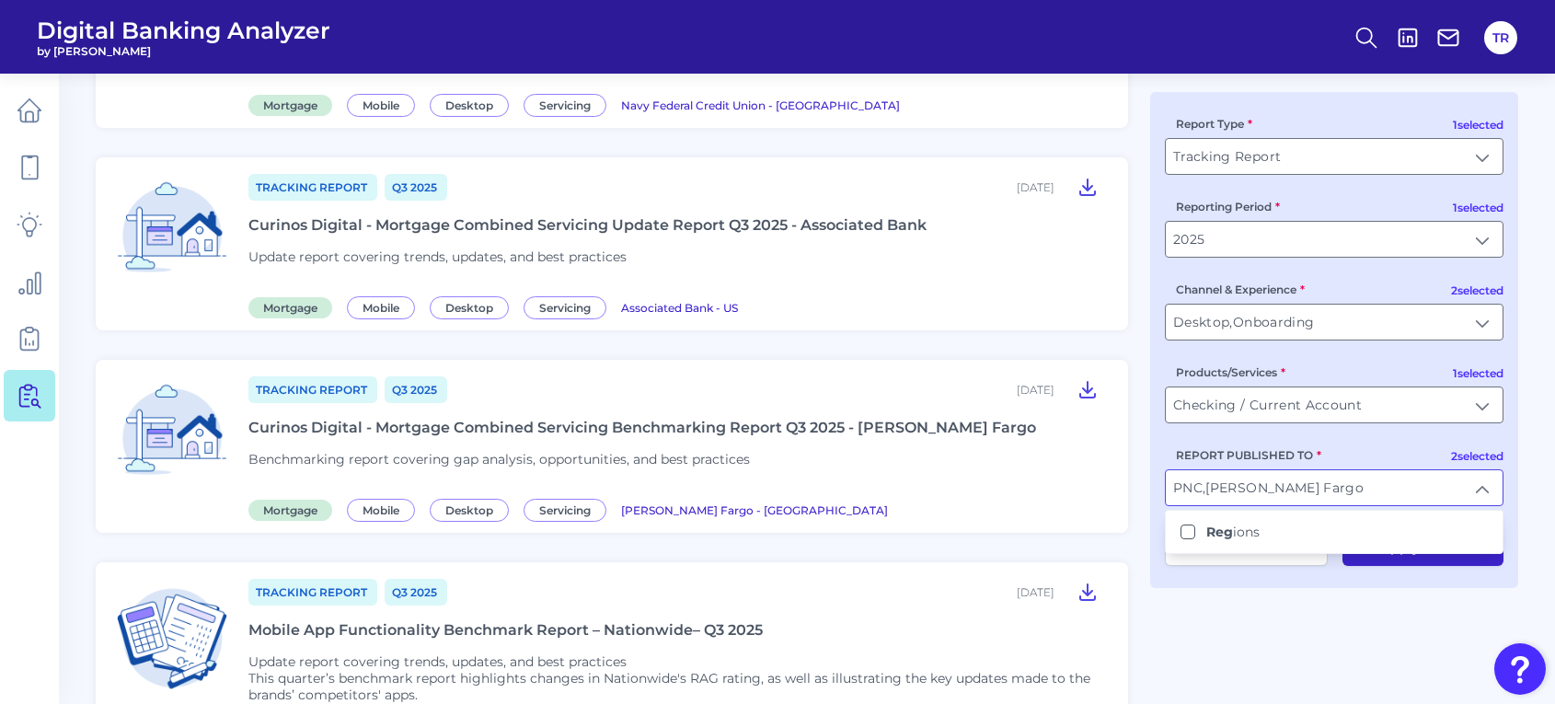
click at [1386, 566] on button "Apply Filters" at bounding box center [1423, 547] width 161 height 38
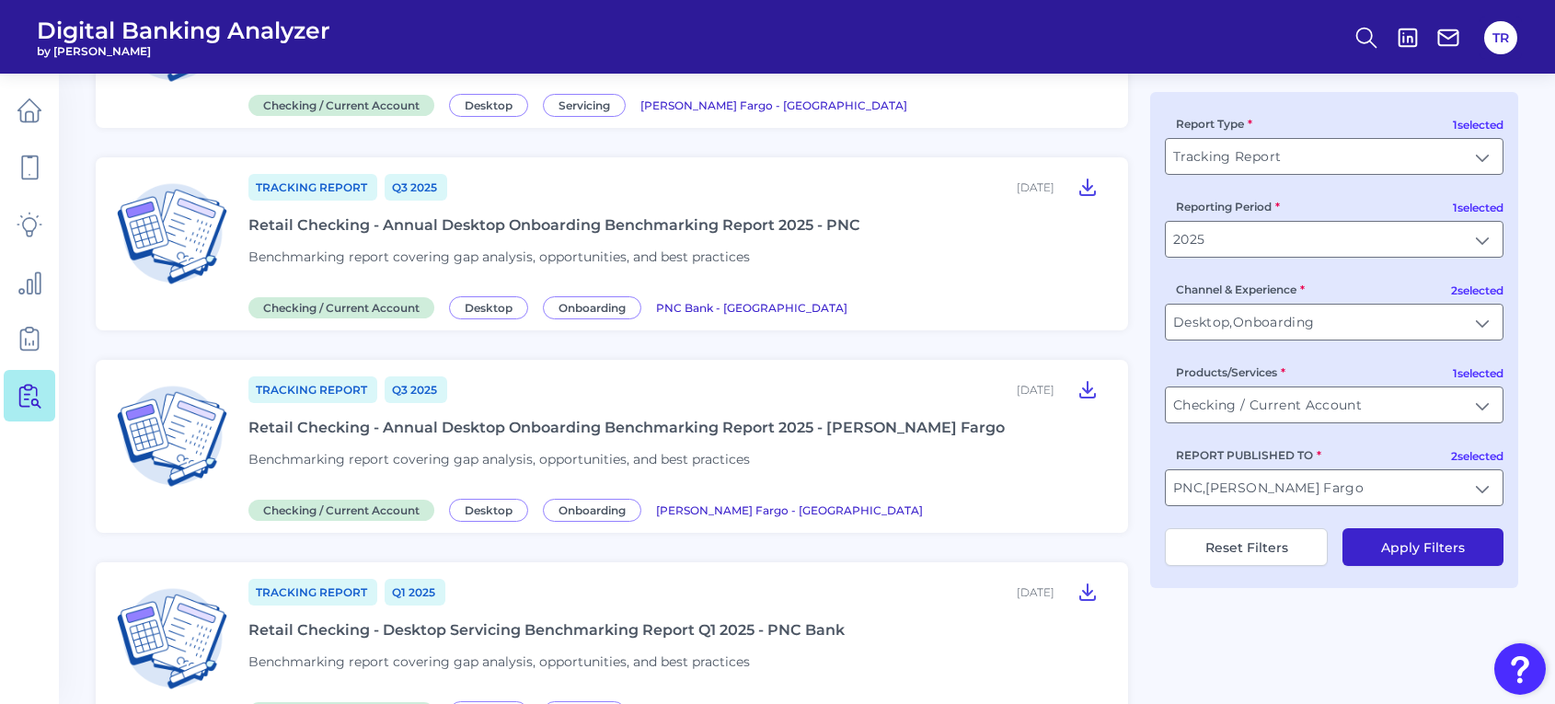
scroll to position [0, 0]
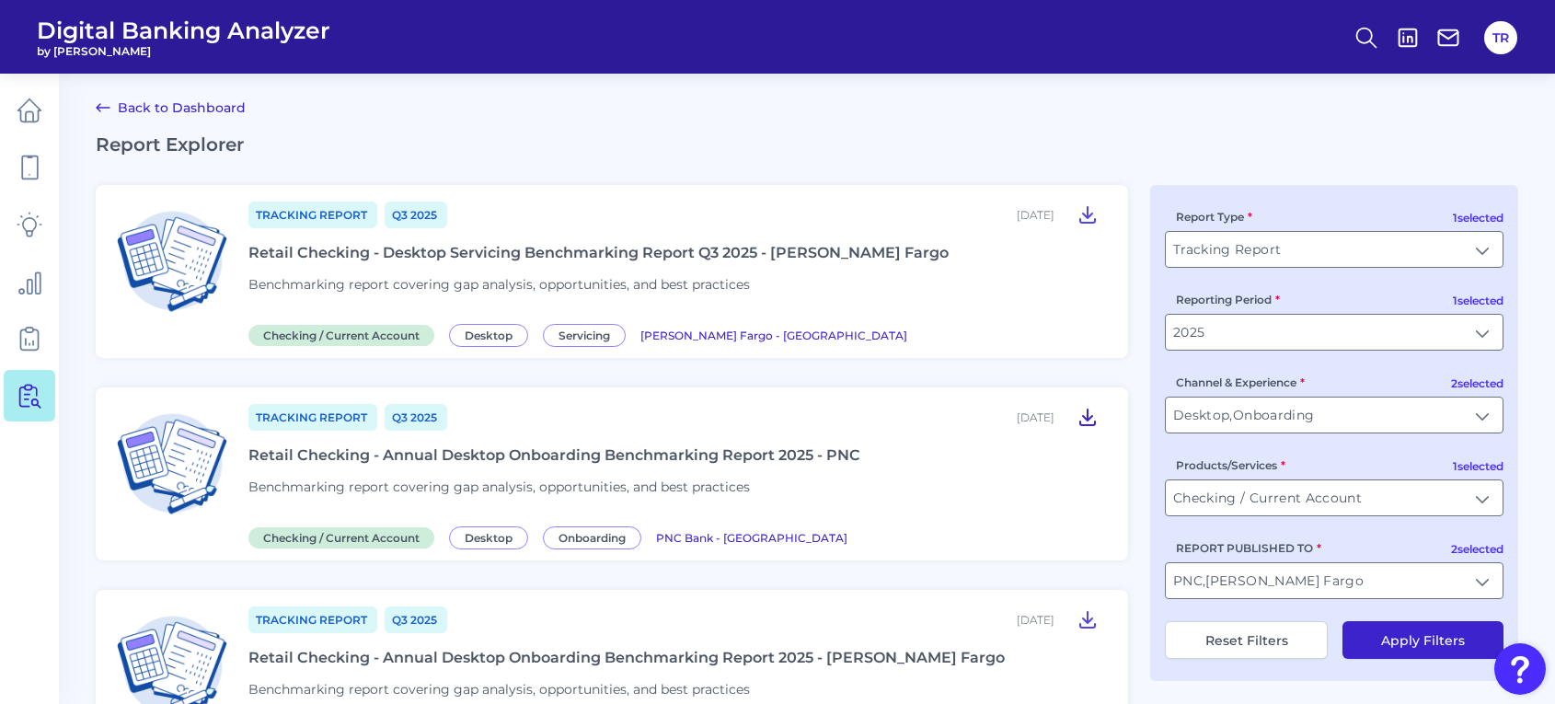
click at [1089, 406] on icon at bounding box center [1088, 417] width 22 height 22
click at [1083, 617] on icon at bounding box center [1088, 620] width 15 height 16
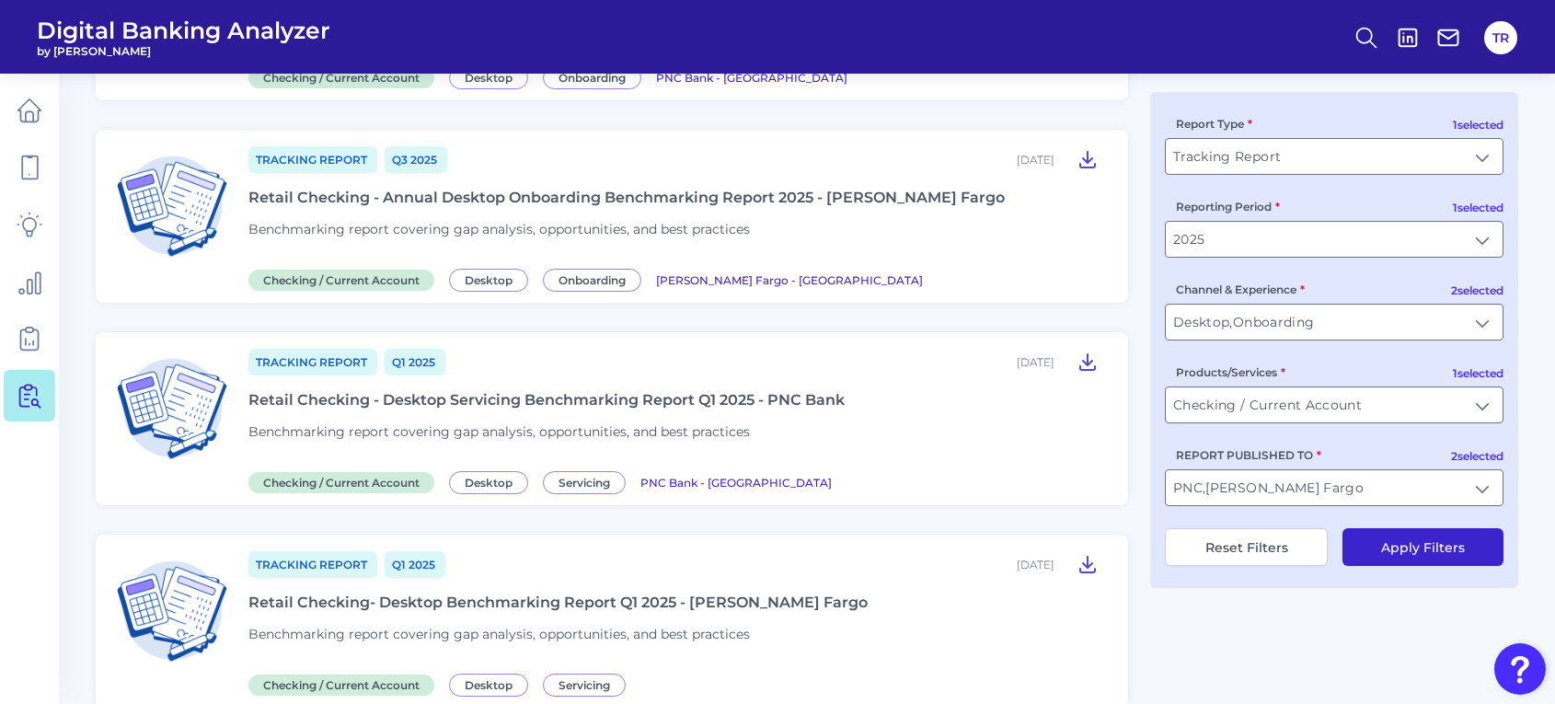
scroll to position [663, 0]
